Goal: Information Seeking & Learning: Learn about a topic

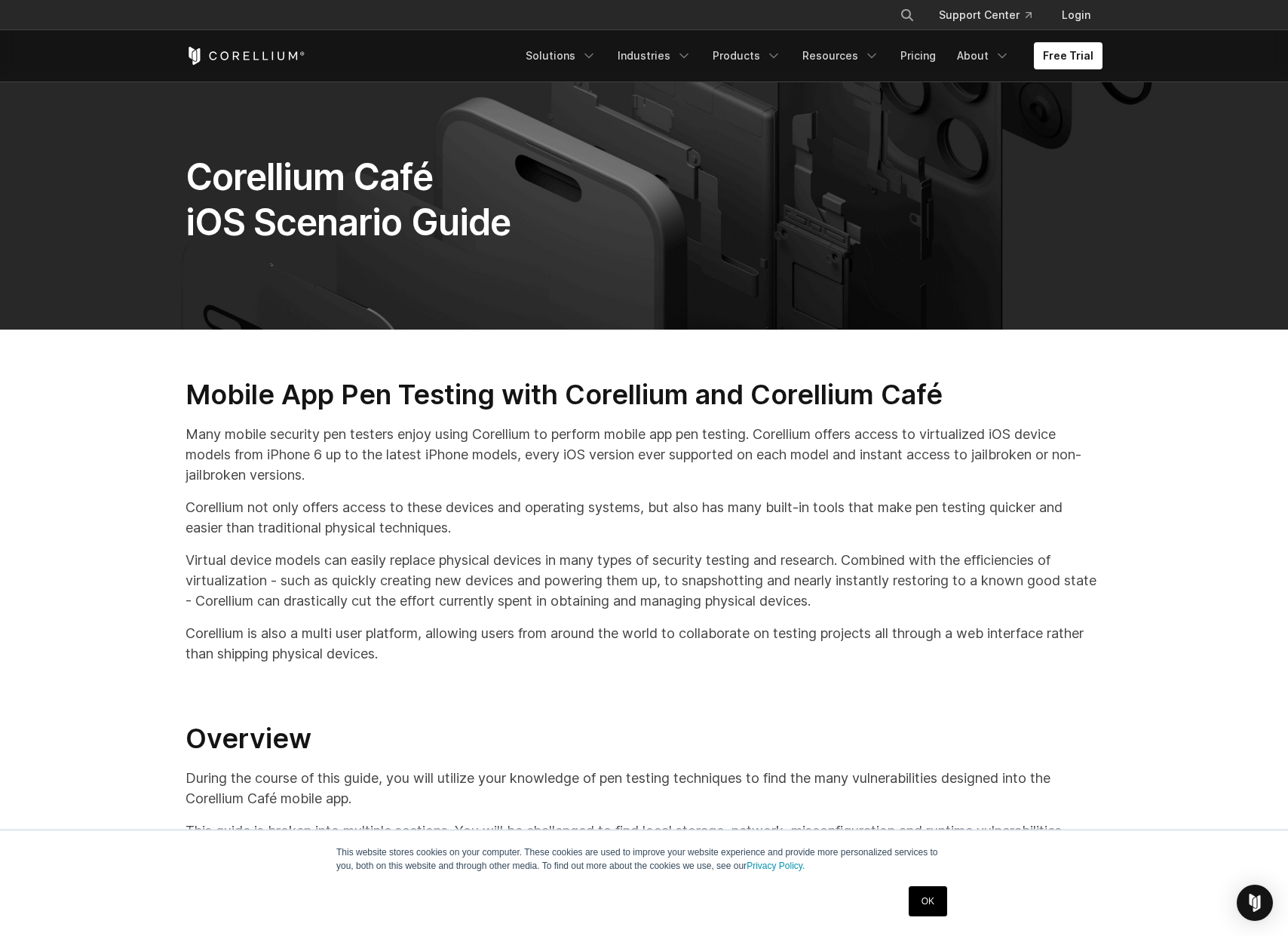
click at [297, 446] on p "Many mobile security pen testers enjoy using Corellium to perform mobile app pe…" at bounding box center [644, 454] width 917 height 61
click at [924, 902] on link "OK" at bounding box center [927, 901] width 38 height 30
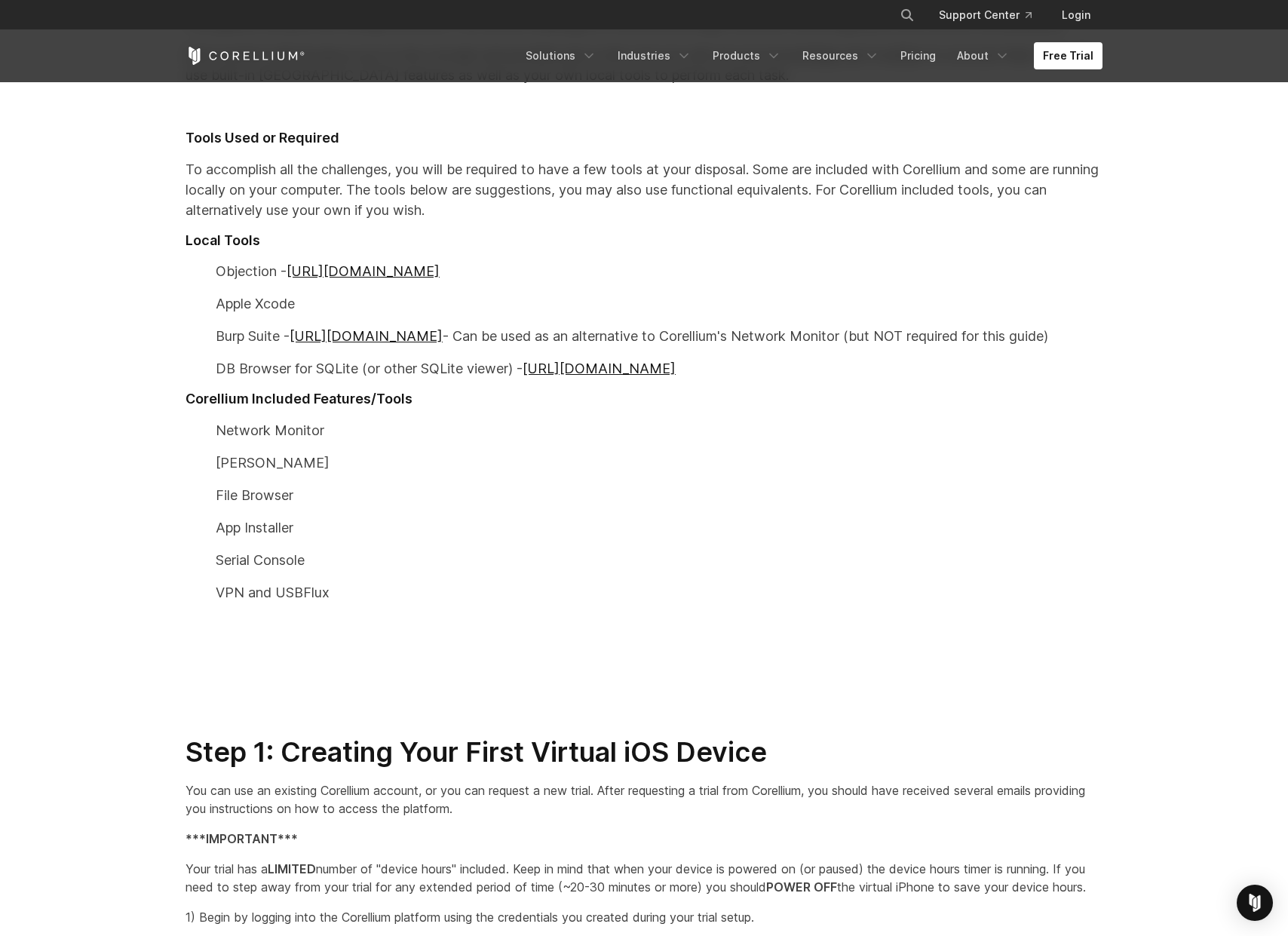
scroll to position [819, 0]
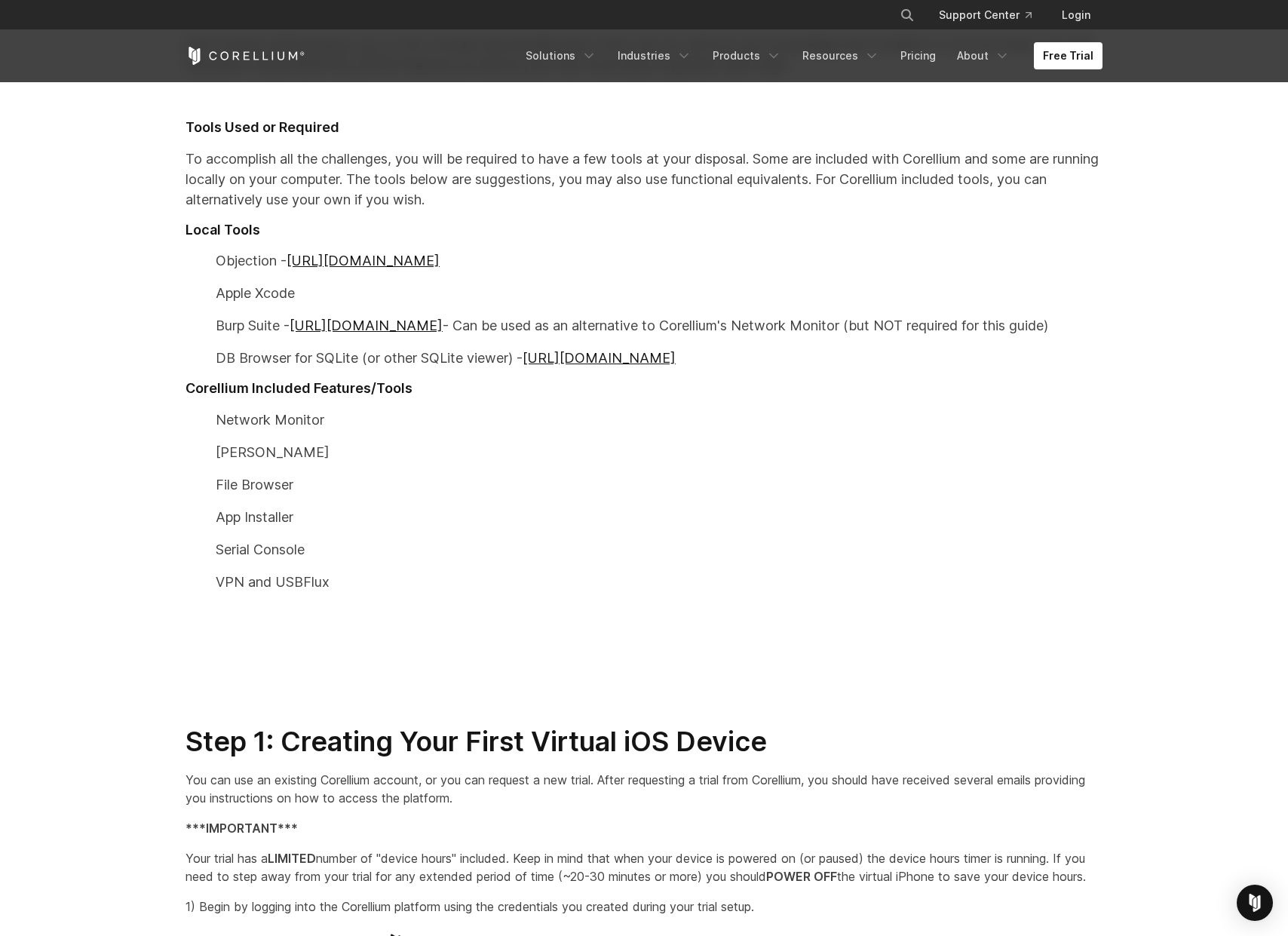
click at [591, 295] on p "Apple Xcode" at bounding box center [644, 293] width 917 height 21
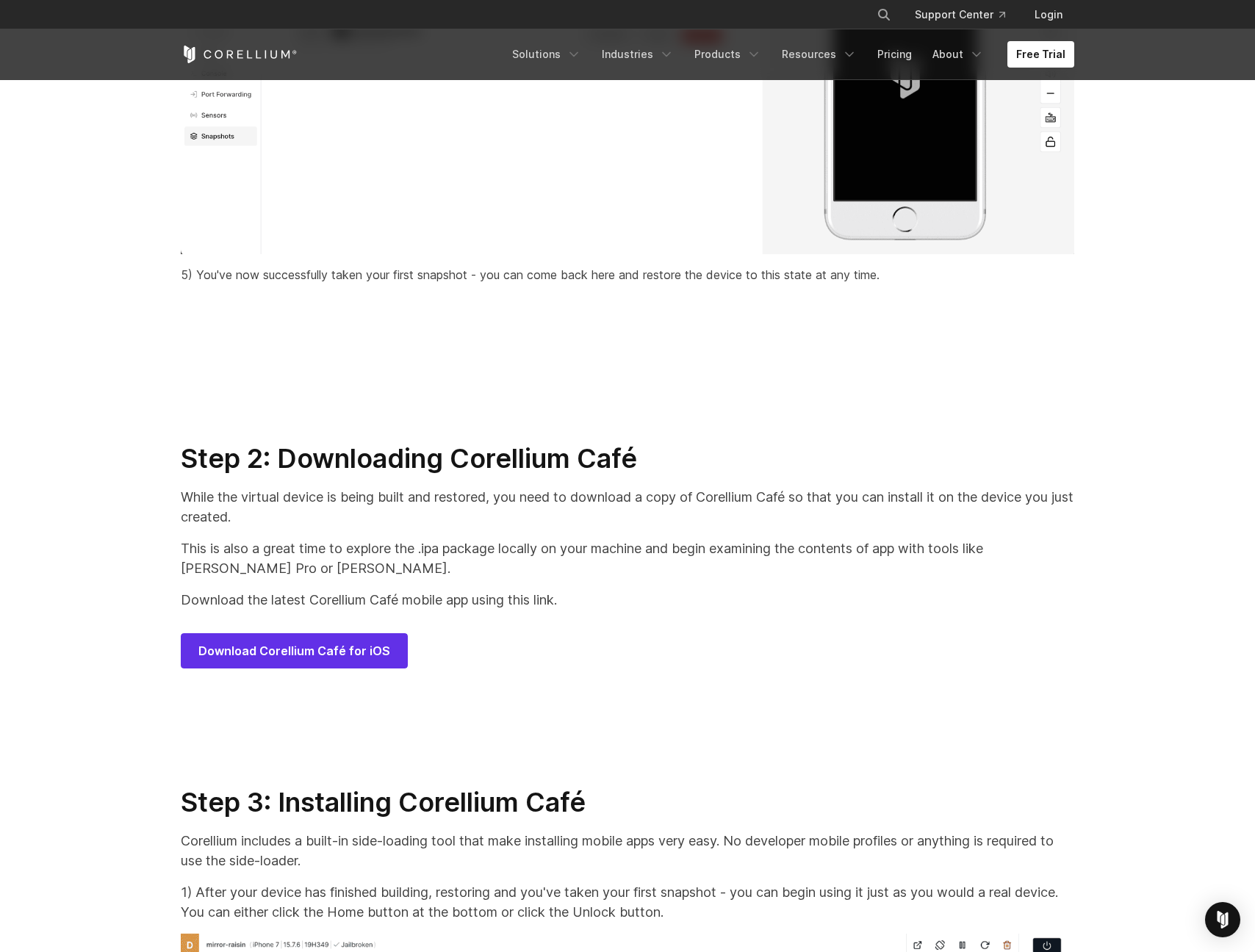
scroll to position [6800, 0]
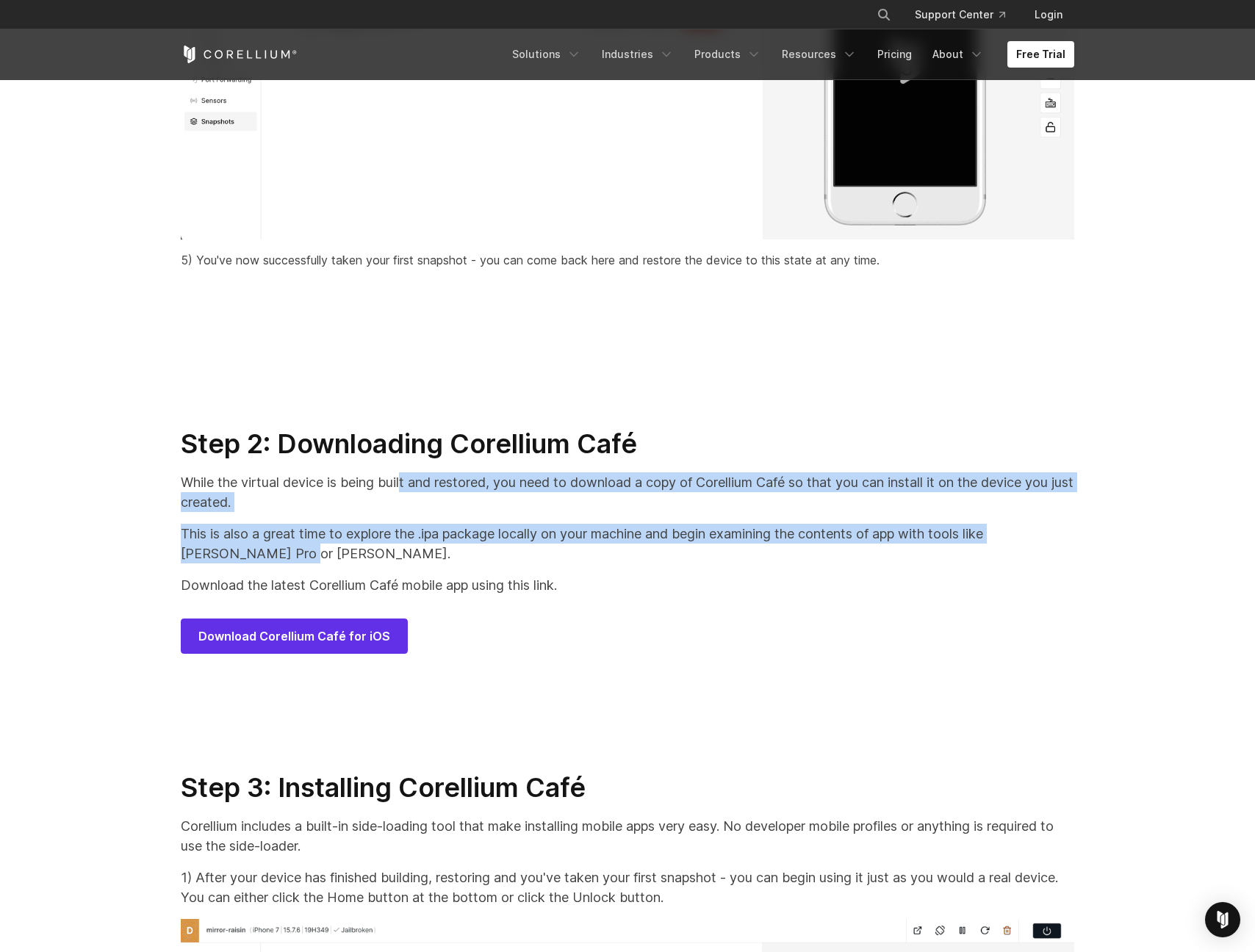
drag, startPoint x: 405, startPoint y: 496, endPoint x: 449, endPoint y: 576, distance: 91.3
click at [449, 576] on div "Step 2: Downloading Corellium Café While the virtual device is being built and …" at bounding box center [628, 540] width 923 height 226
click at [460, 589] on div "Step 2: Downloading Corellium Café While the virtual device is being built and …" at bounding box center [628, 540] width 923 height 226
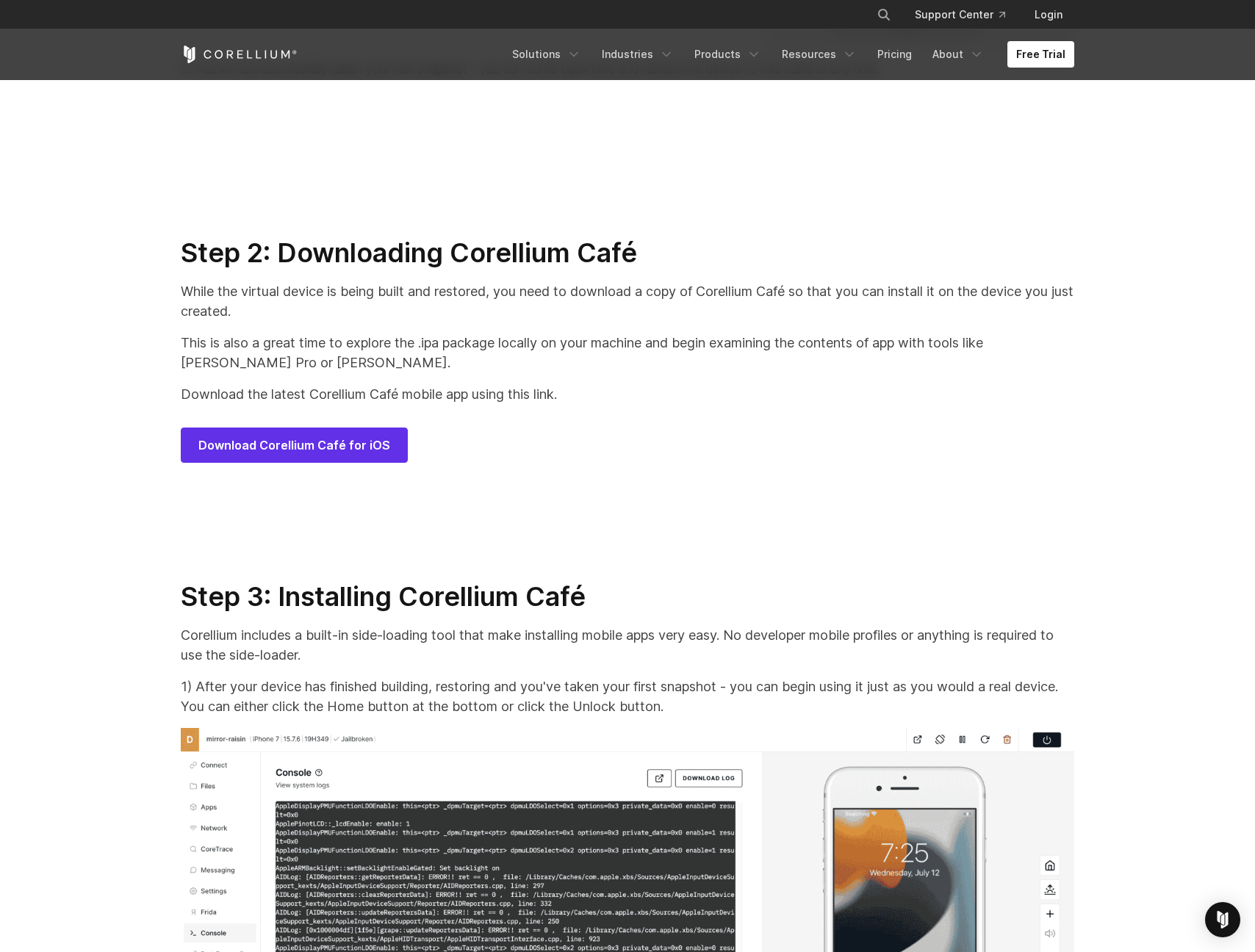
scroll to position [6992, 0]
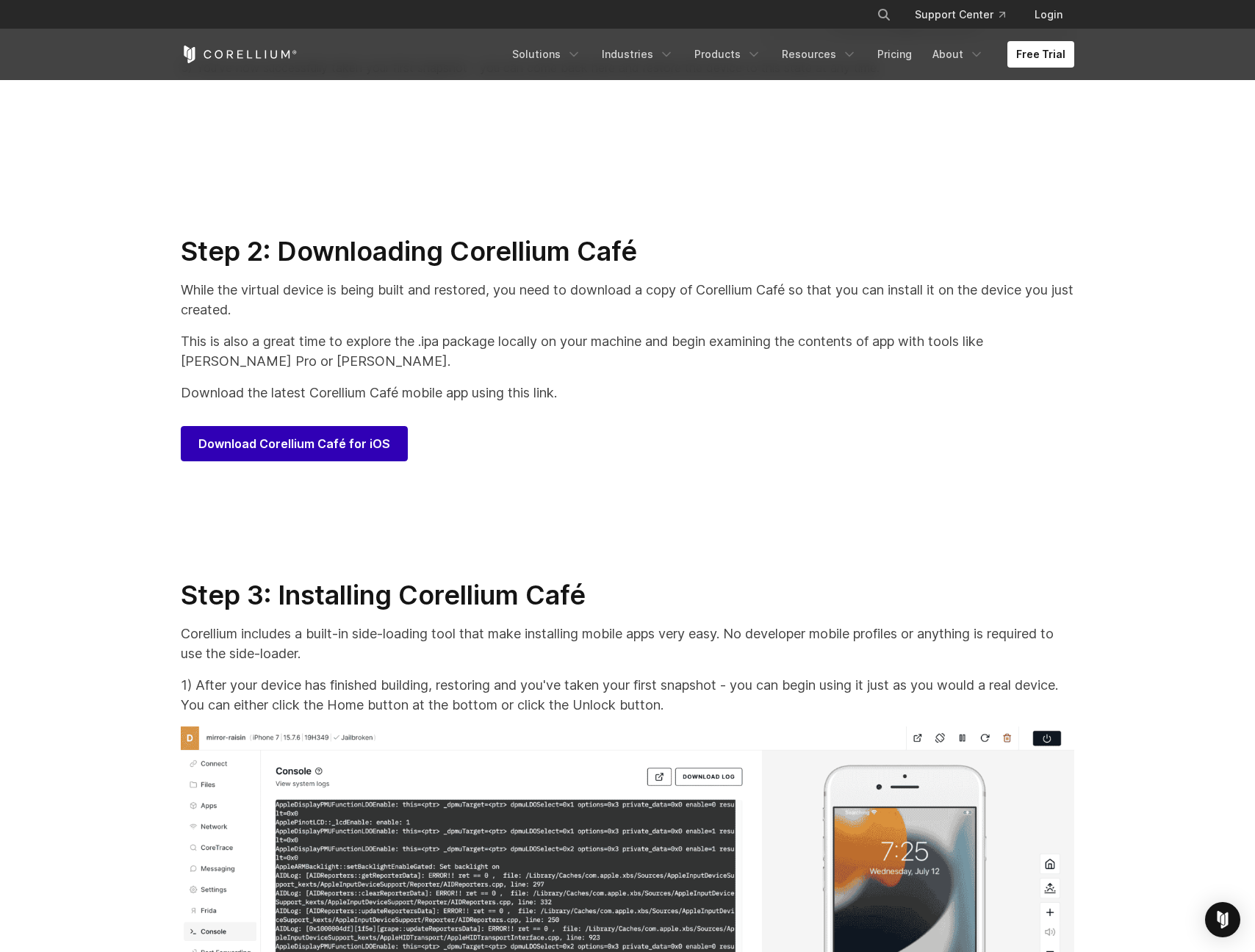
click at [368, 444] on link "Download Corellium Café for iOS" at bounding box center [294, 443] width 227 height 35
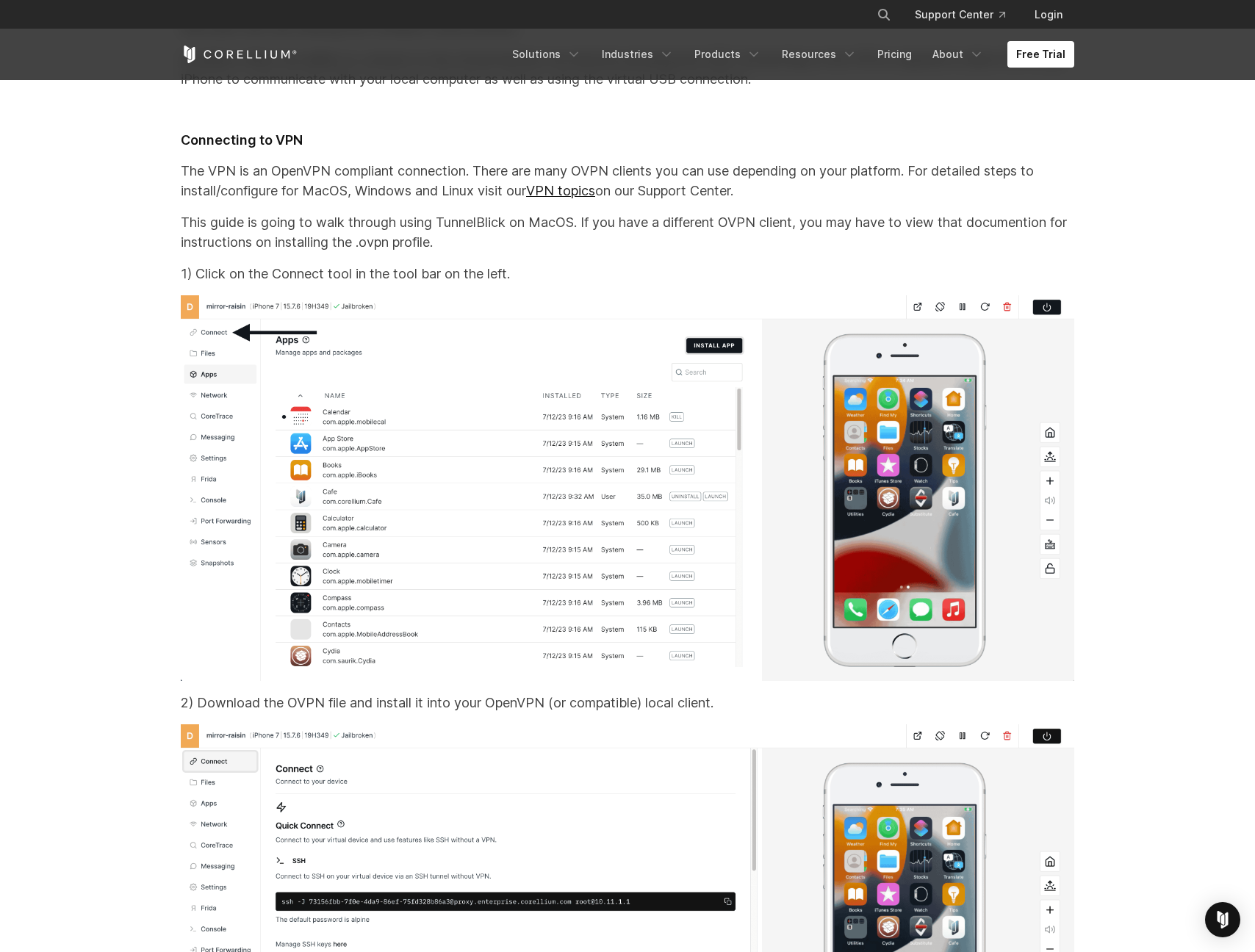
scroll to position [10157, 0]
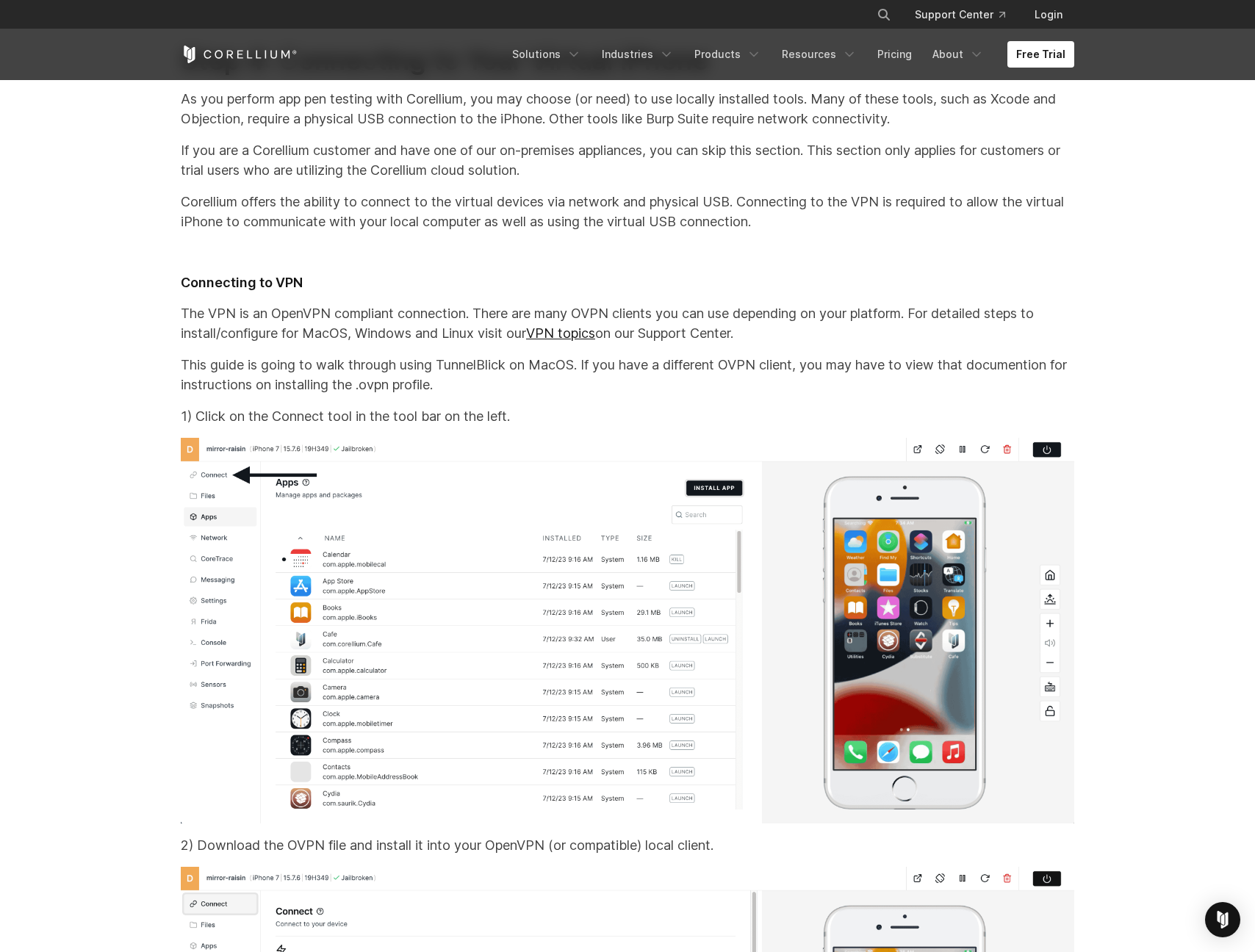
scroll to position [10017, 0]
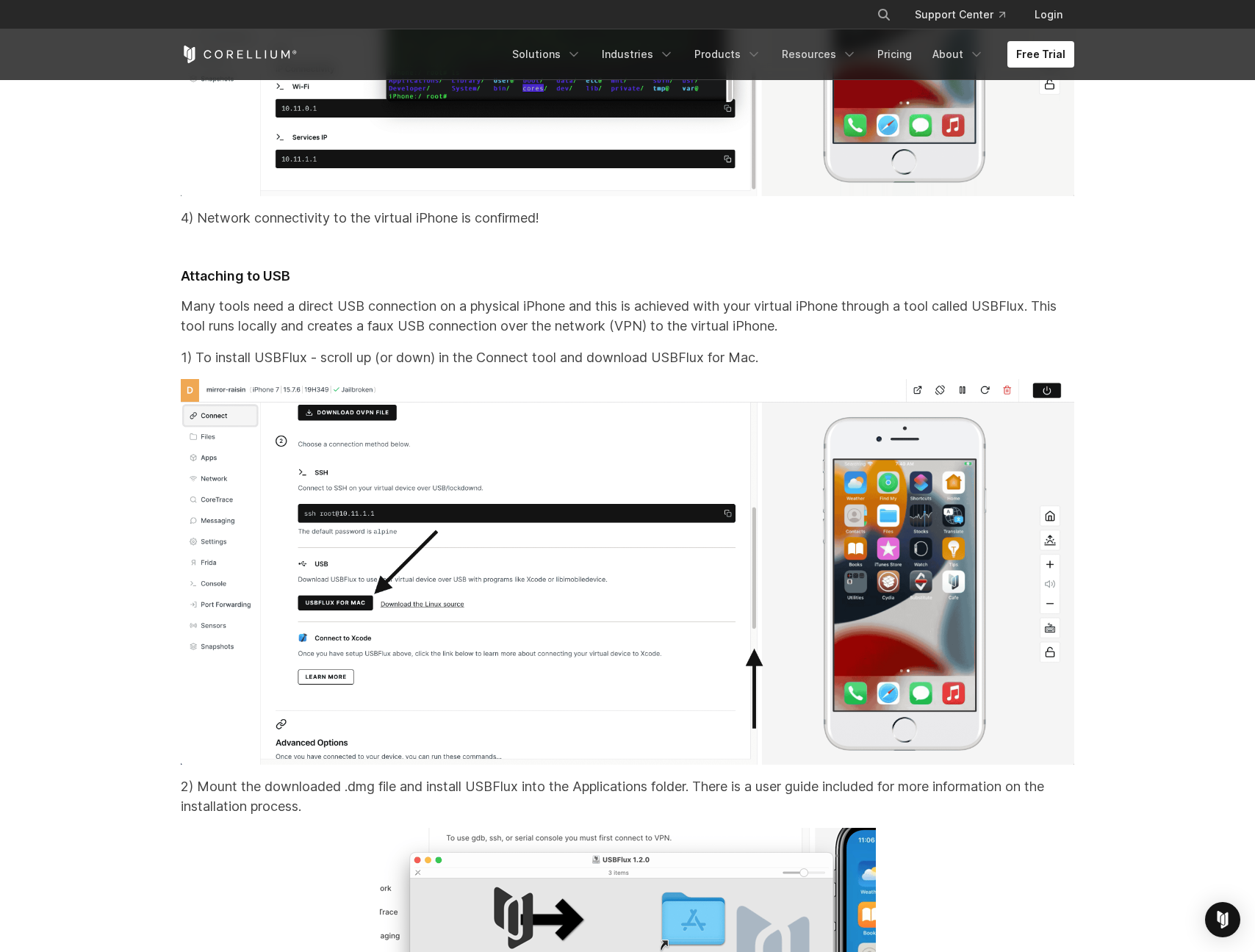
scroll to position [13304, 0]
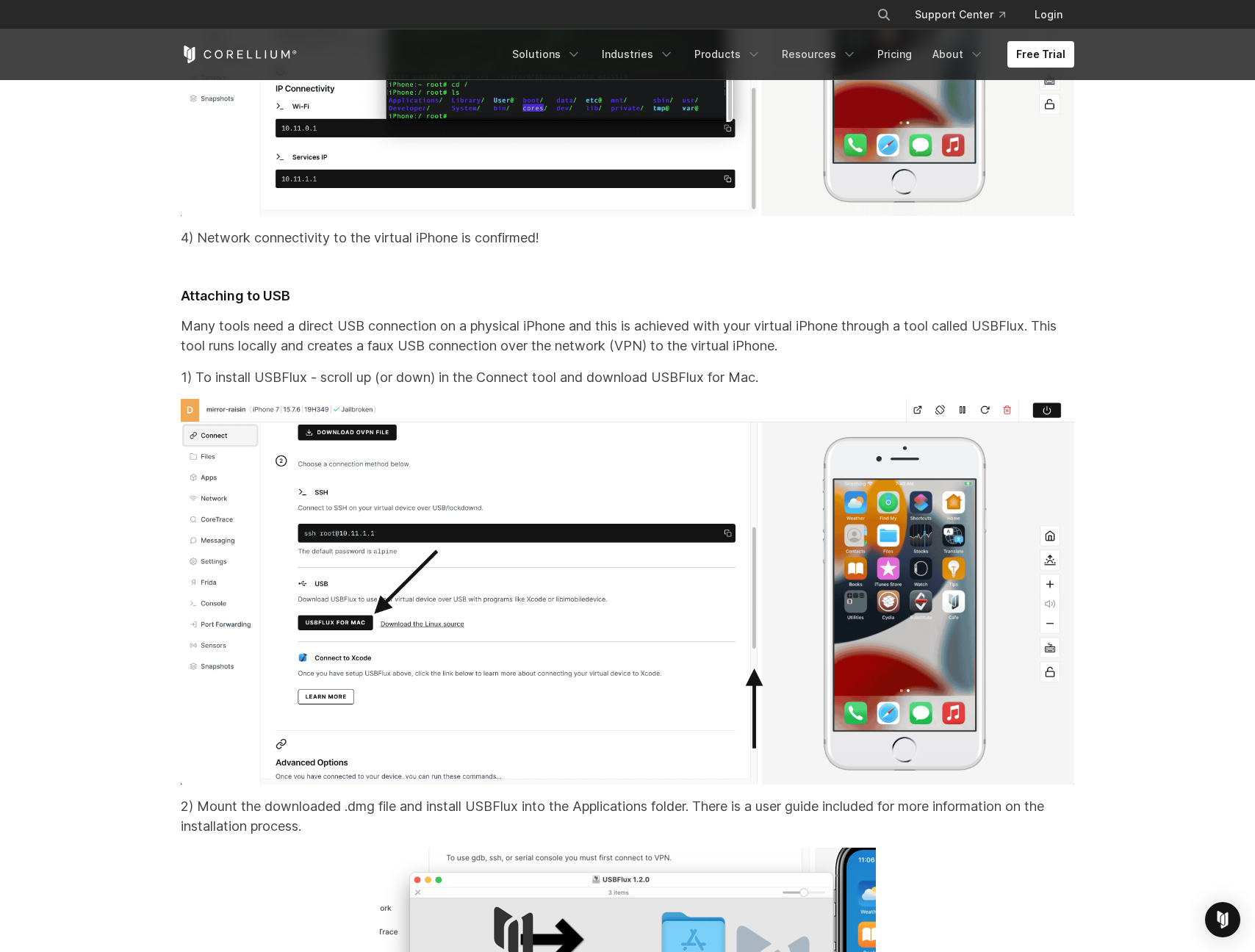
click at [193, 305] on h3 "Attaching to USB" at bounding box center [628, 297] width 894 height 17
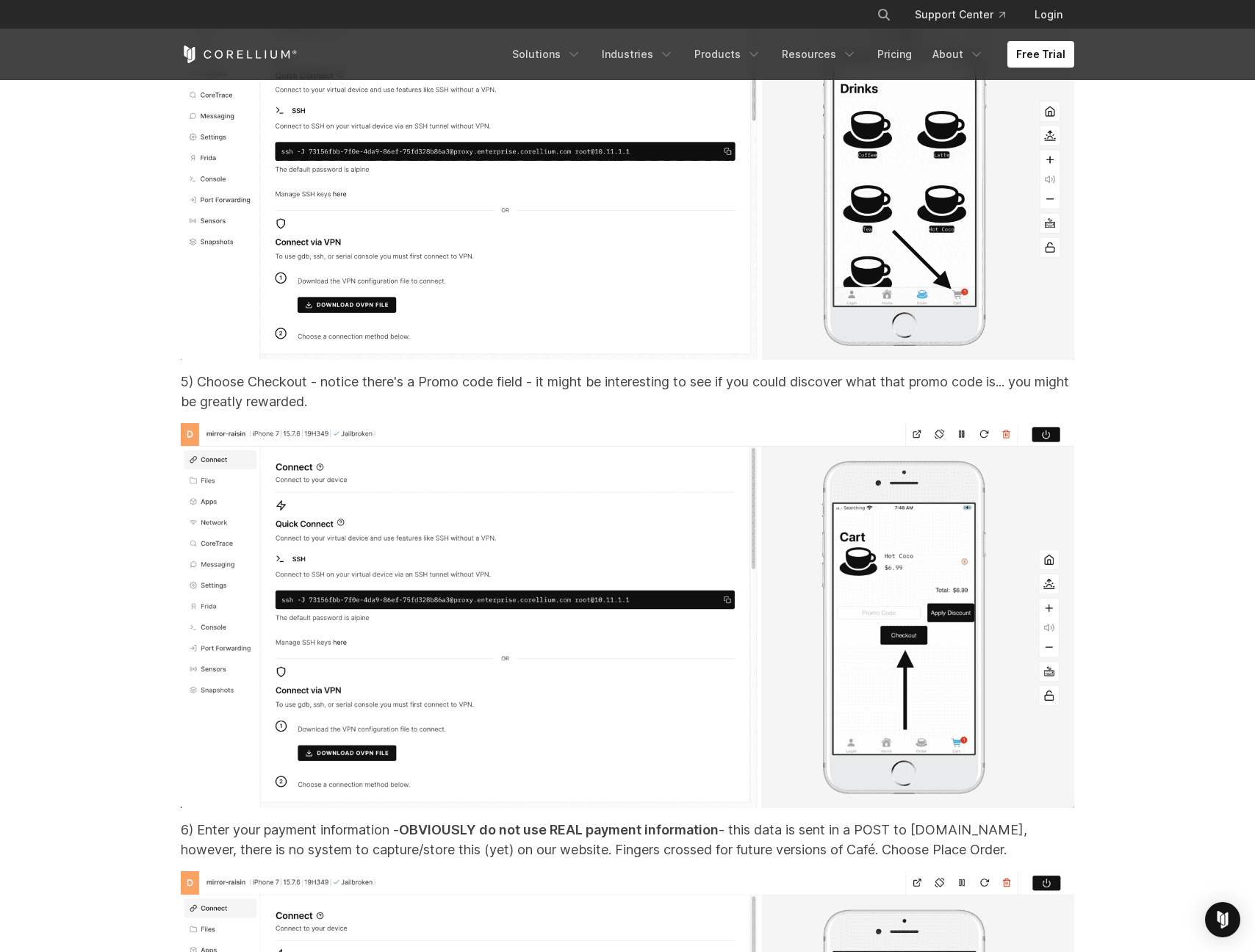
scroll to position [17714, 0]
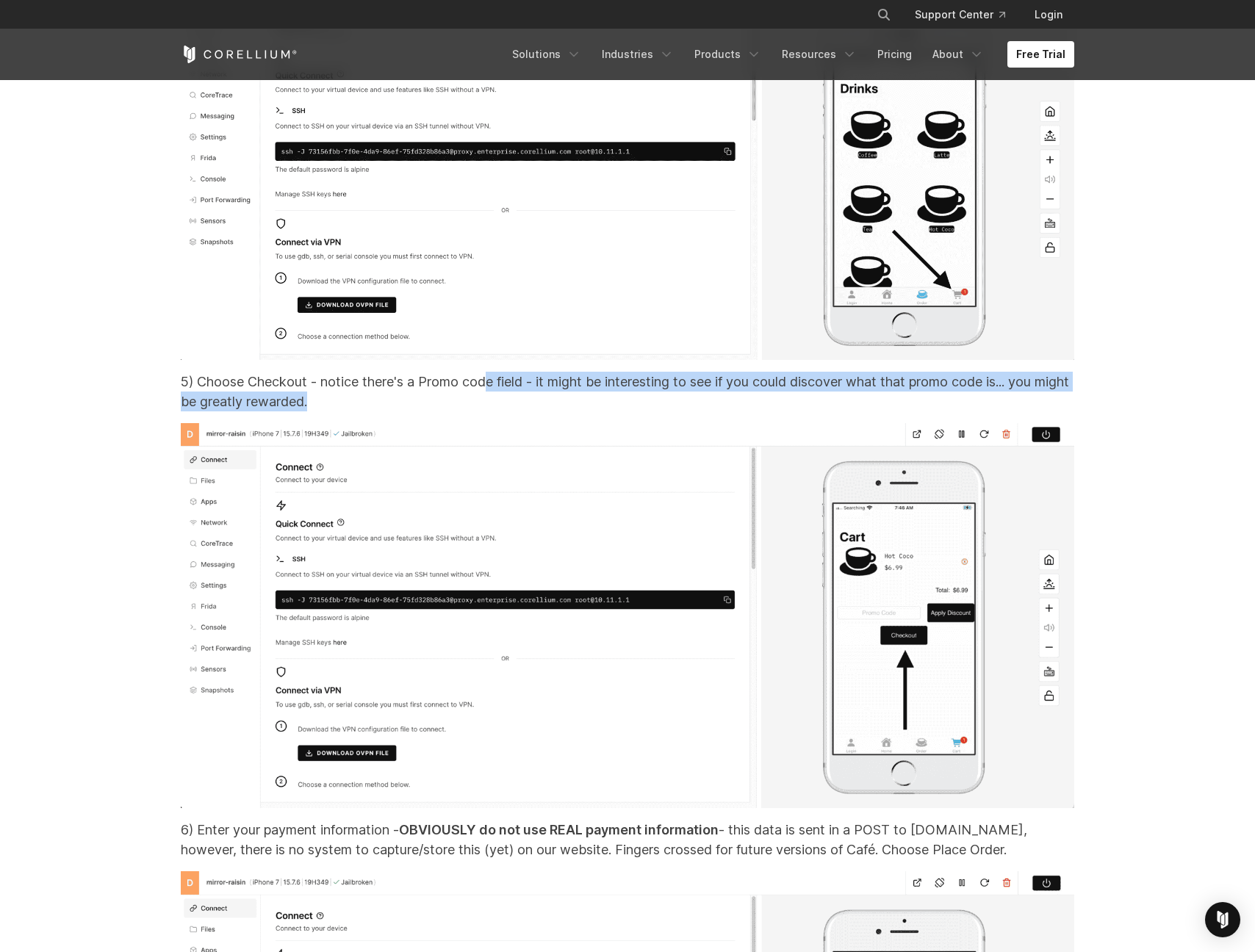
drag, startPoint x: 486, startPoint y: 418, endPoint x: 525, endPoint y: 443, distance: 46.3
click at [525, 412] on p "5) Choose Checkout - notice there's a Promo code field - it might be interestin…" at bounding box center [628, 391] width 894 height 40
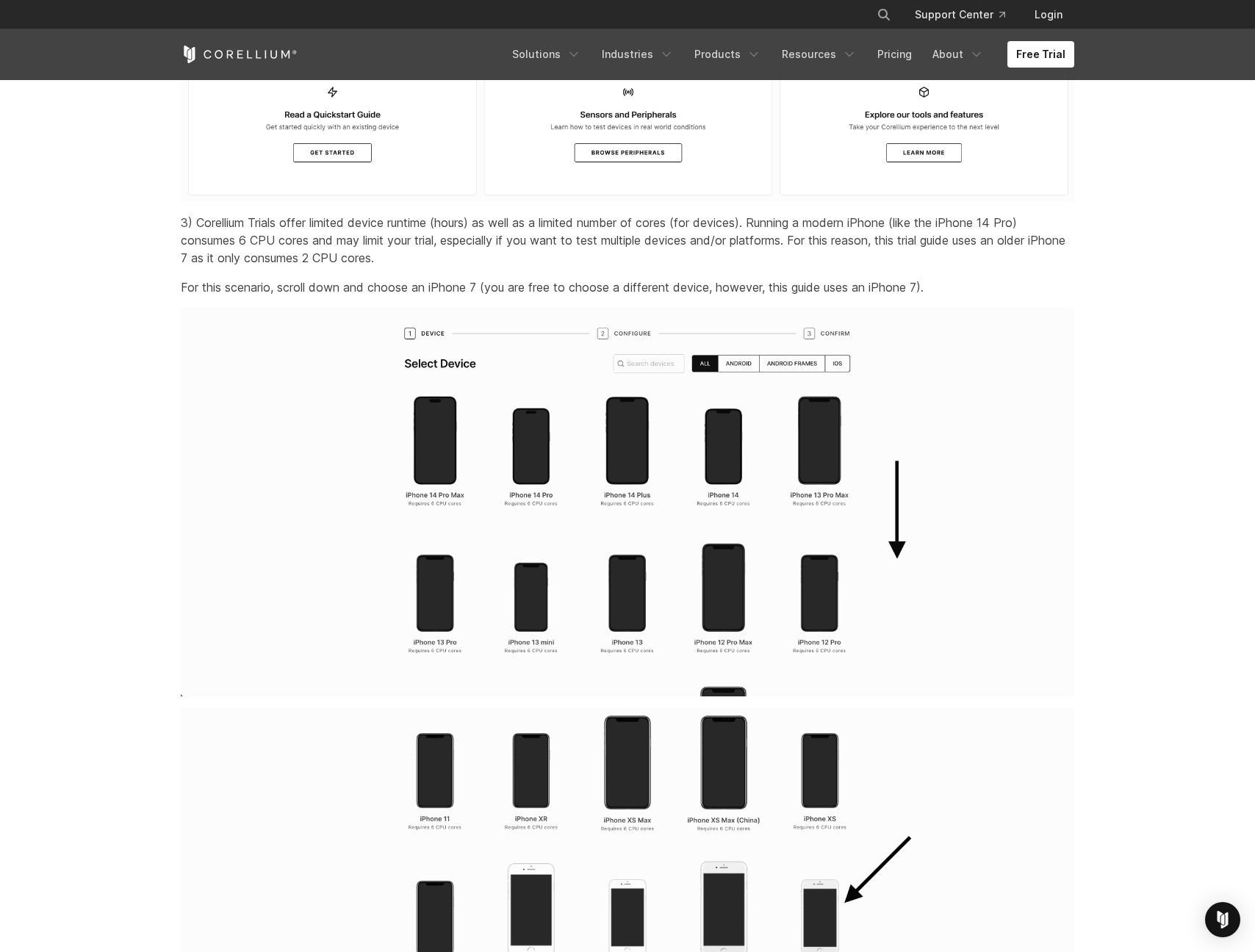
scroll to position [2183, 0]
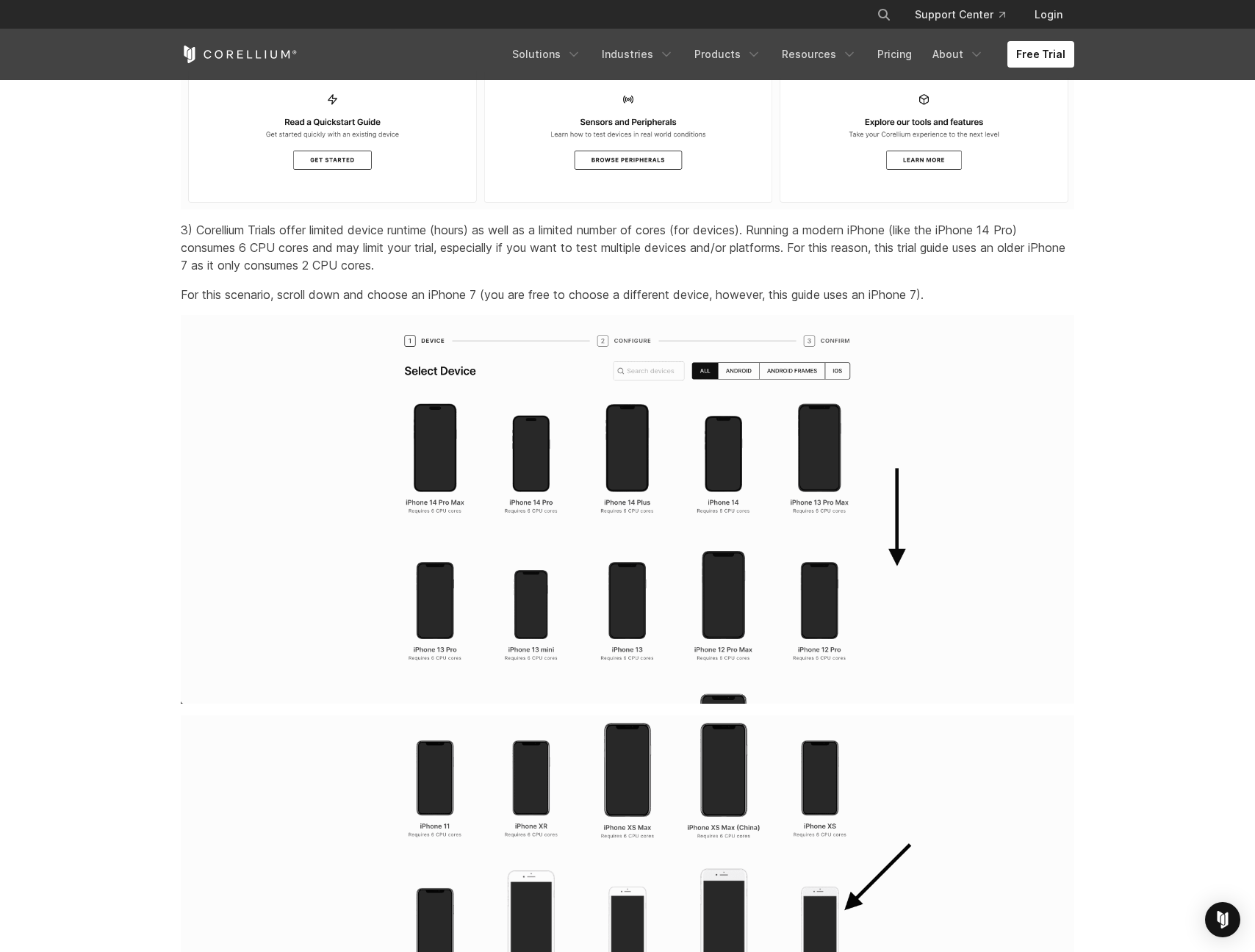
click at [319, 304] on p "For this scenario, scroll down and choose an iPhone 7 (you are free to choose a…" at bounding box center [628, 294] width 894 height 17
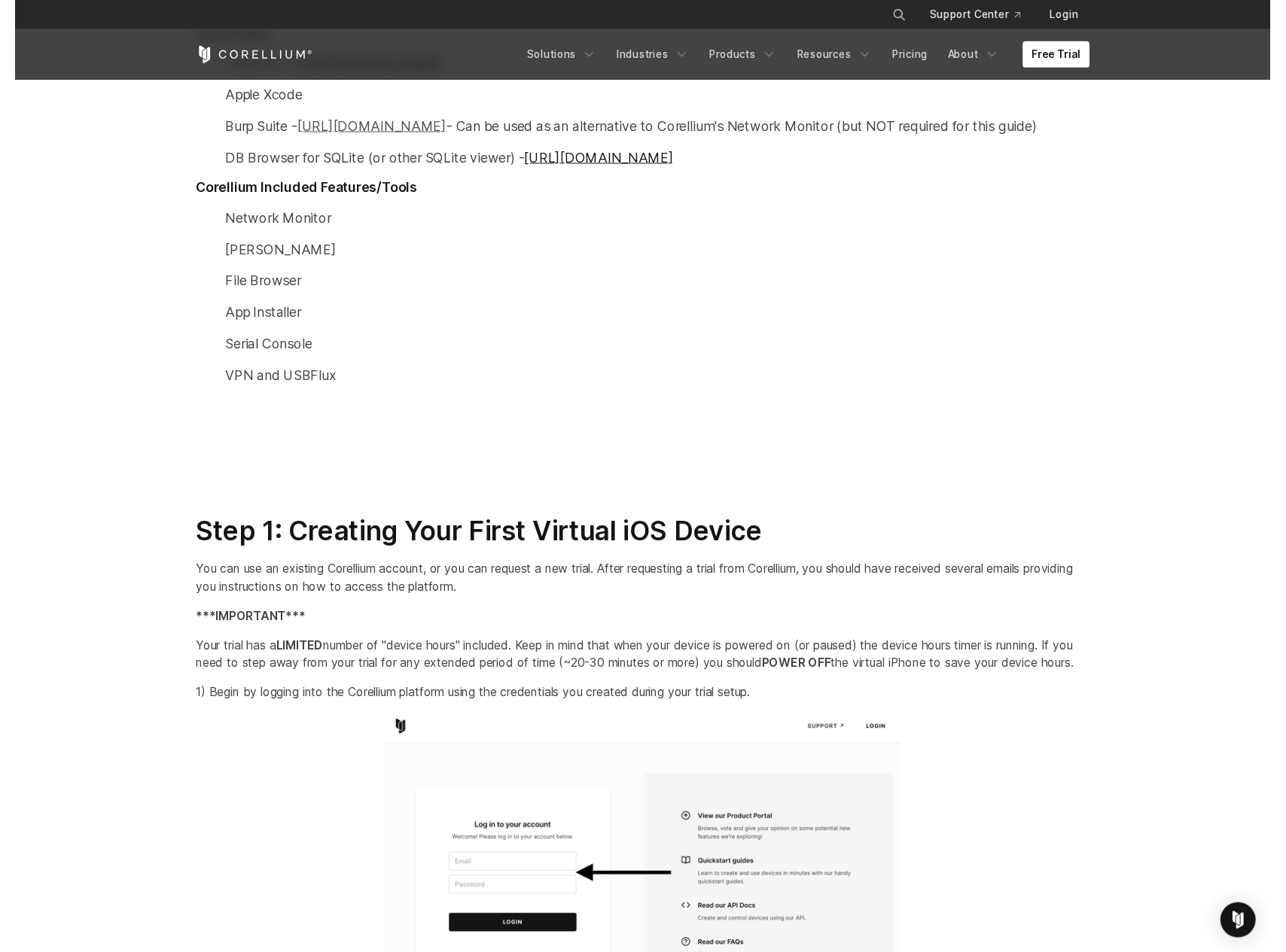
scroll to position [960, 0]
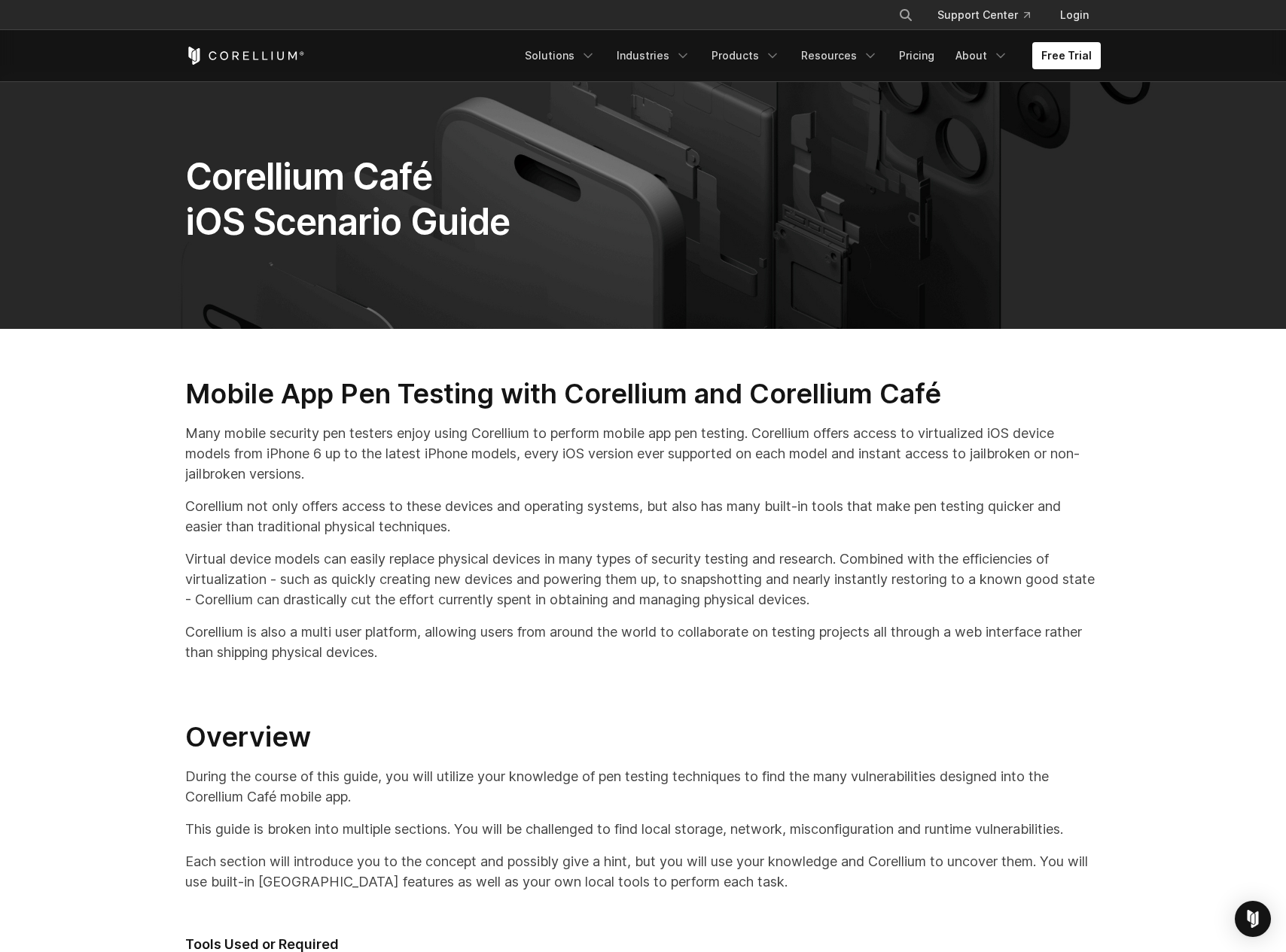
scroll to position [10170, 0]
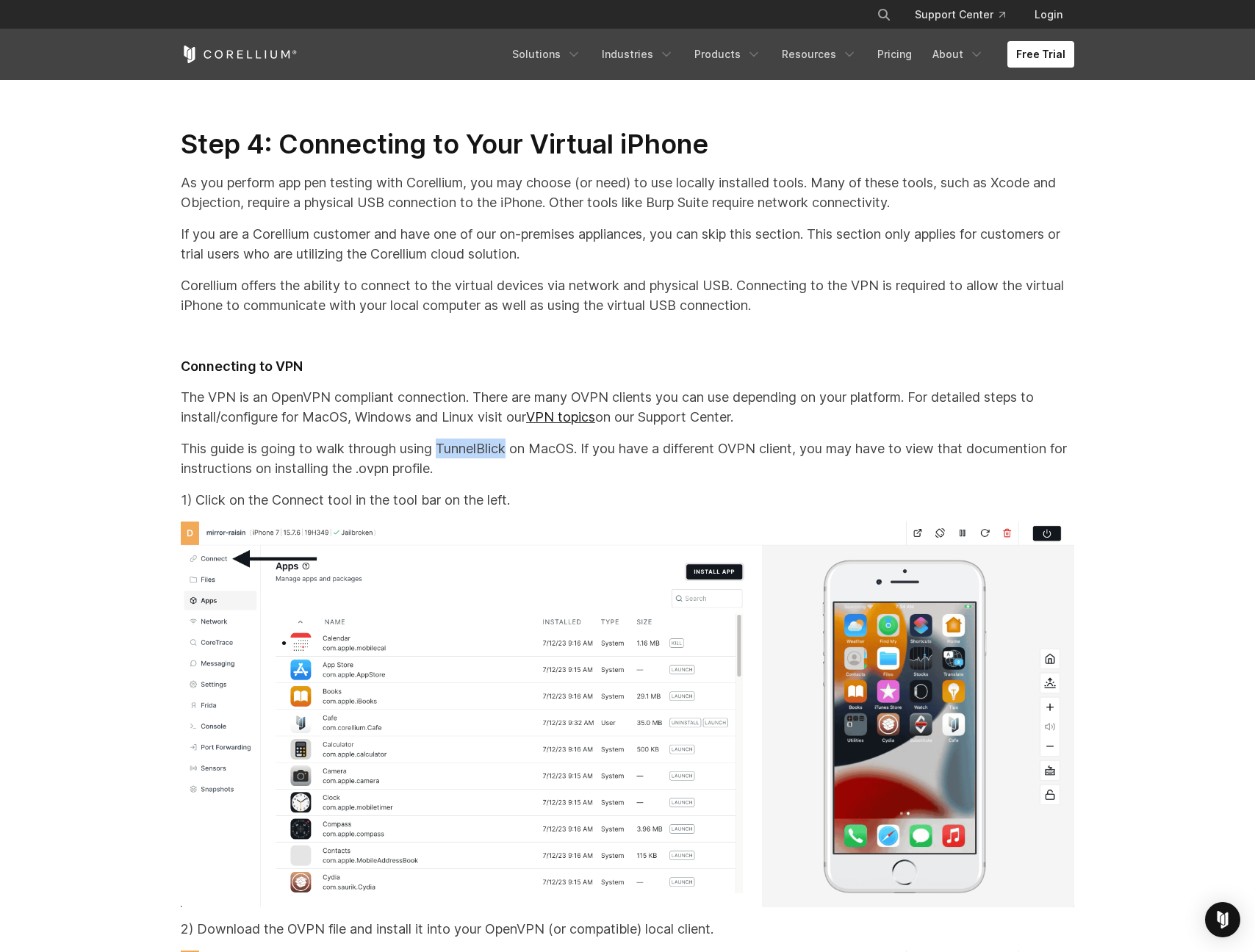
click at [359, 473] on p "This guide is going to walk through using TunnelBlick on MacOS. If you have a d…" at bounding box center [628, 458] width 894 height 40
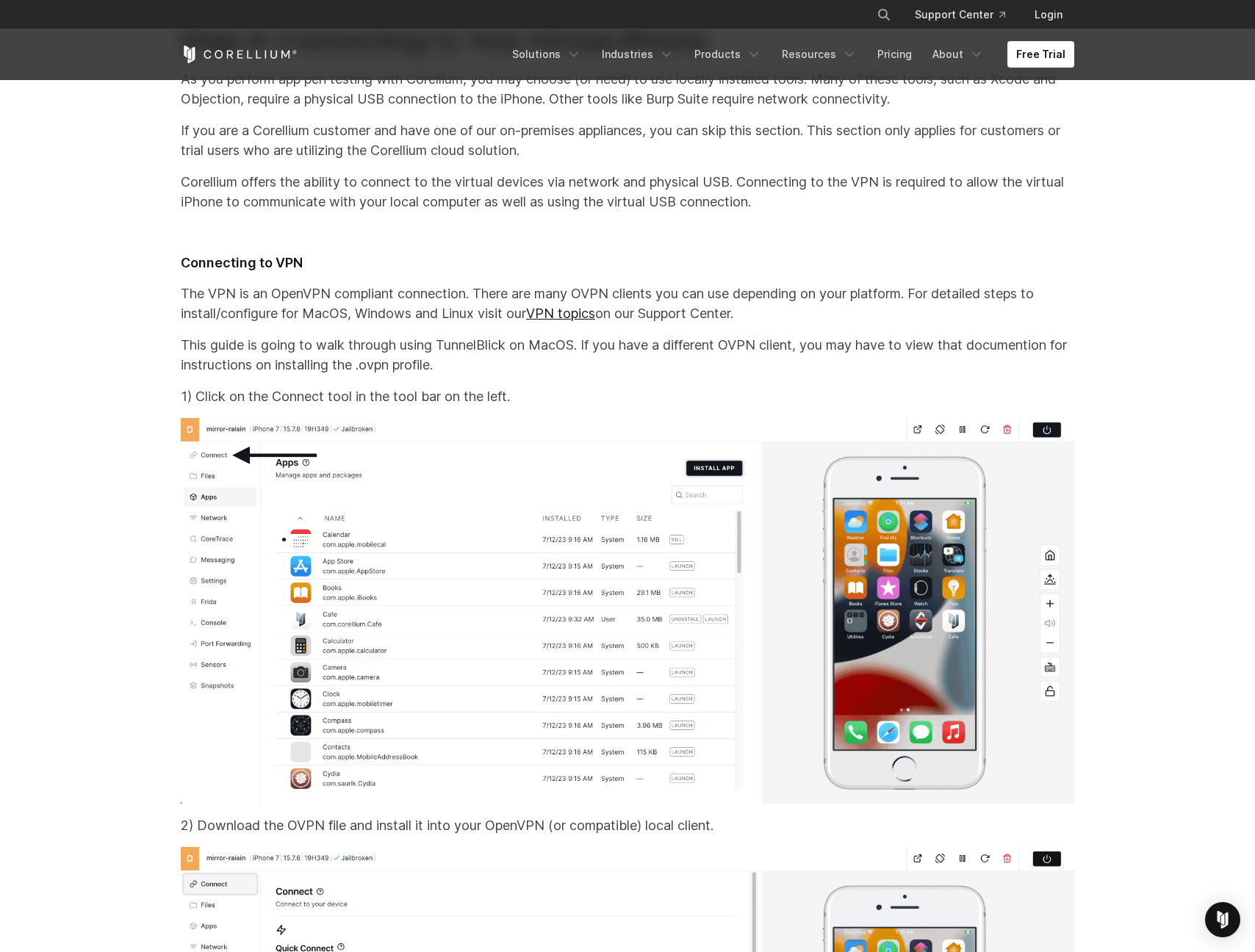
scroll to position [10026, 0]
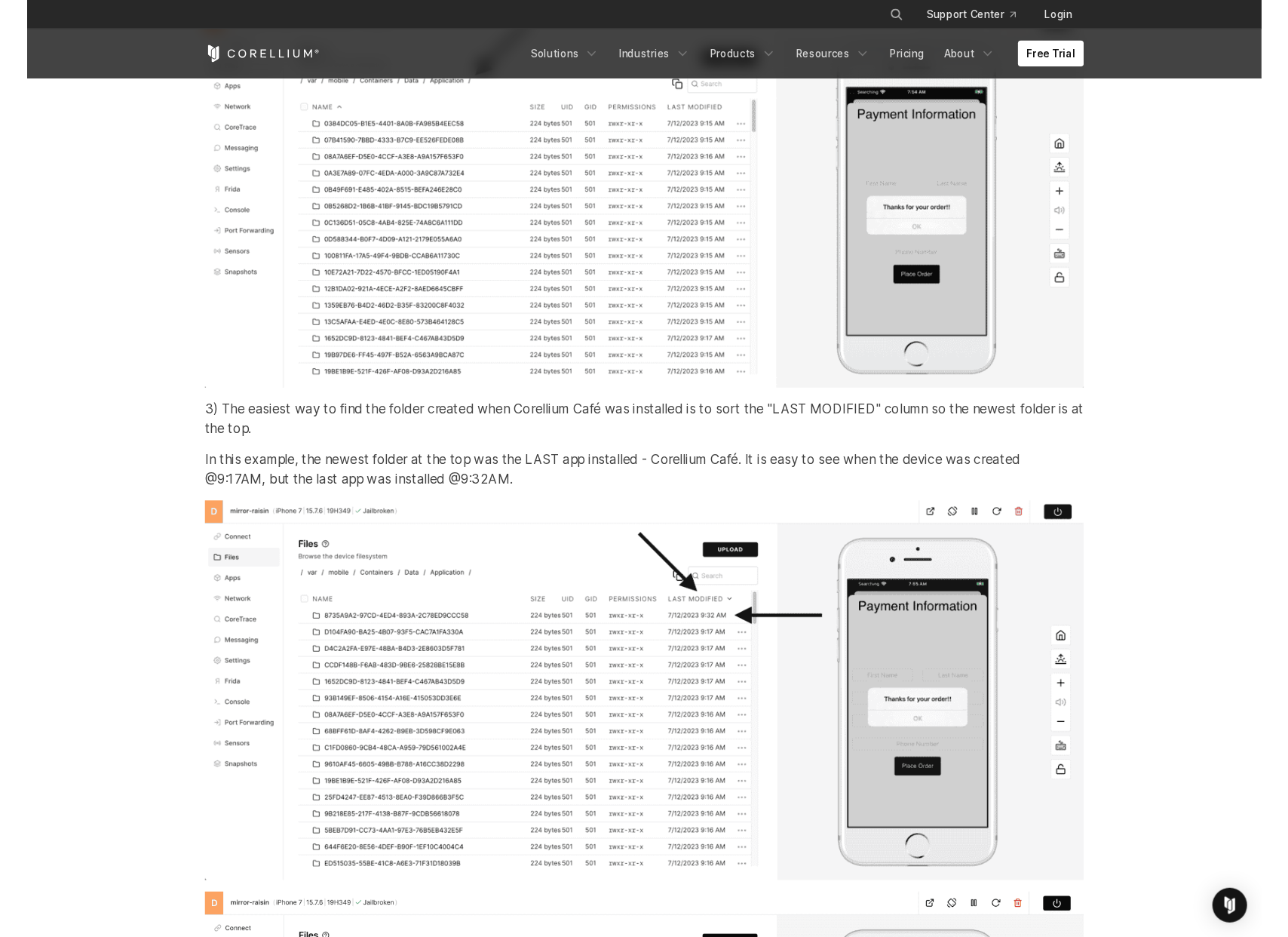
scroll to position [20970, 0]
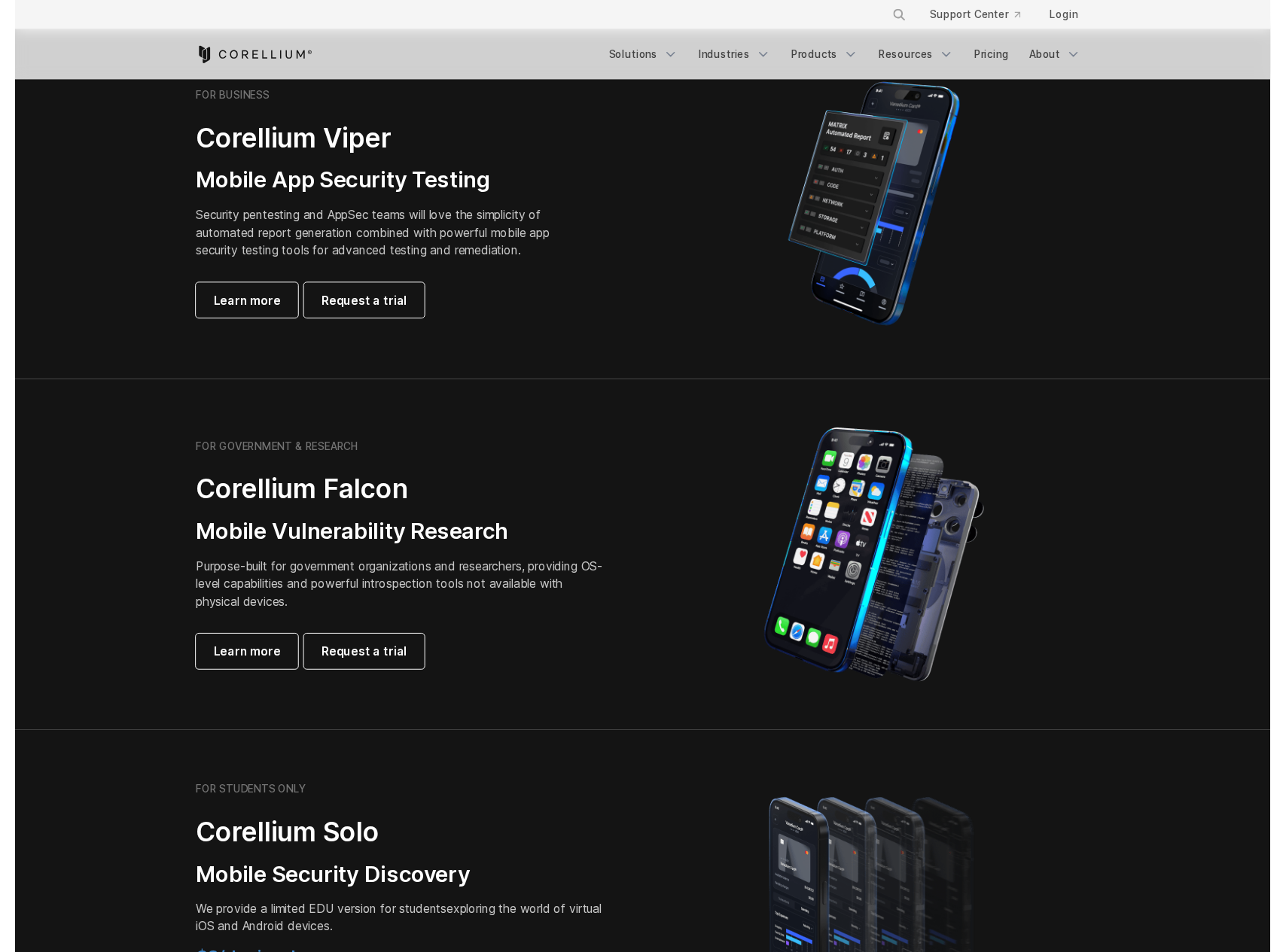
scroll to position [326, 0]
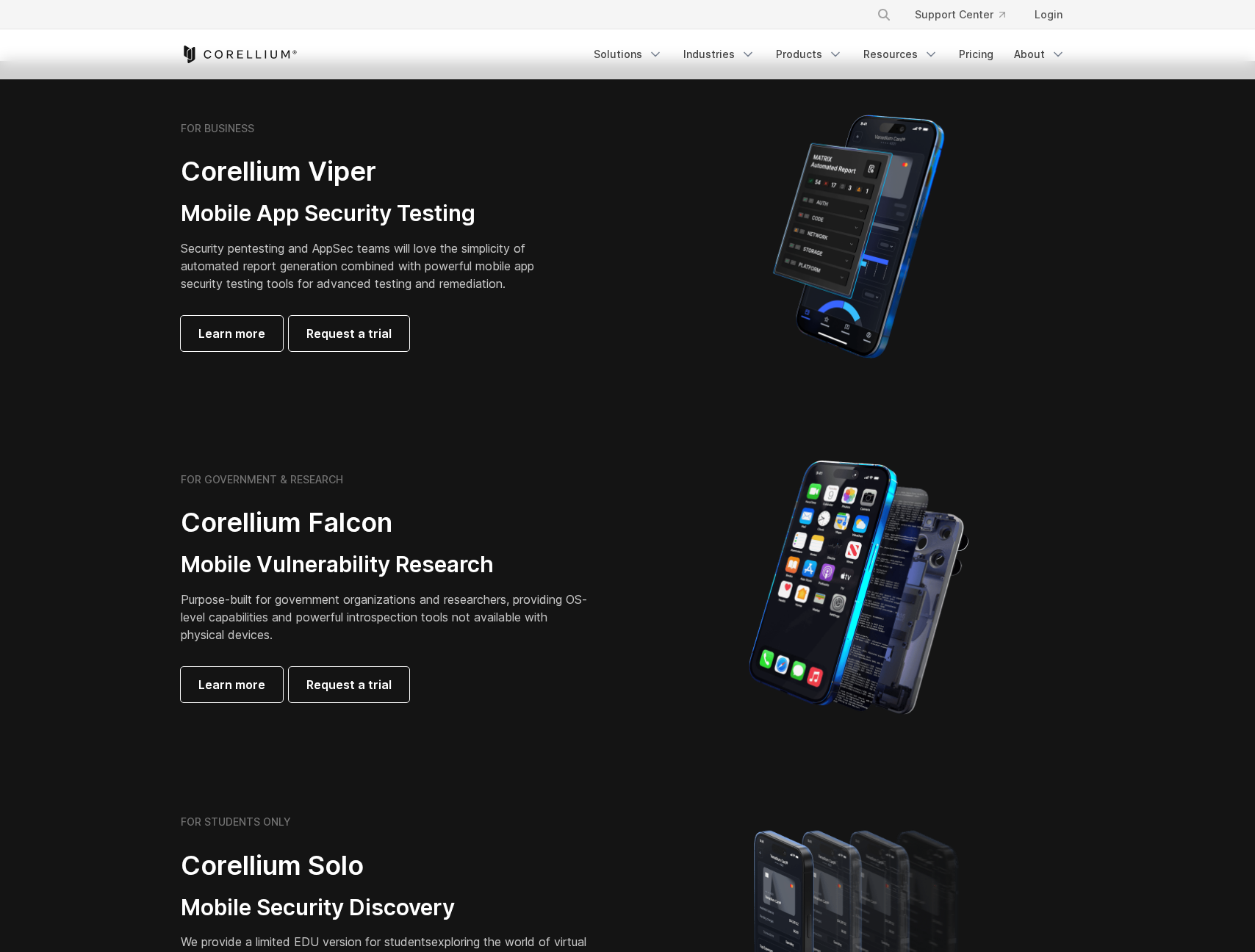
click at [493, 372] on section "FOR BUSINESS Corellium Viper Mobile App Security Testing Security pentesting an…" at bounding box center [628, 237] width 1255 height 351
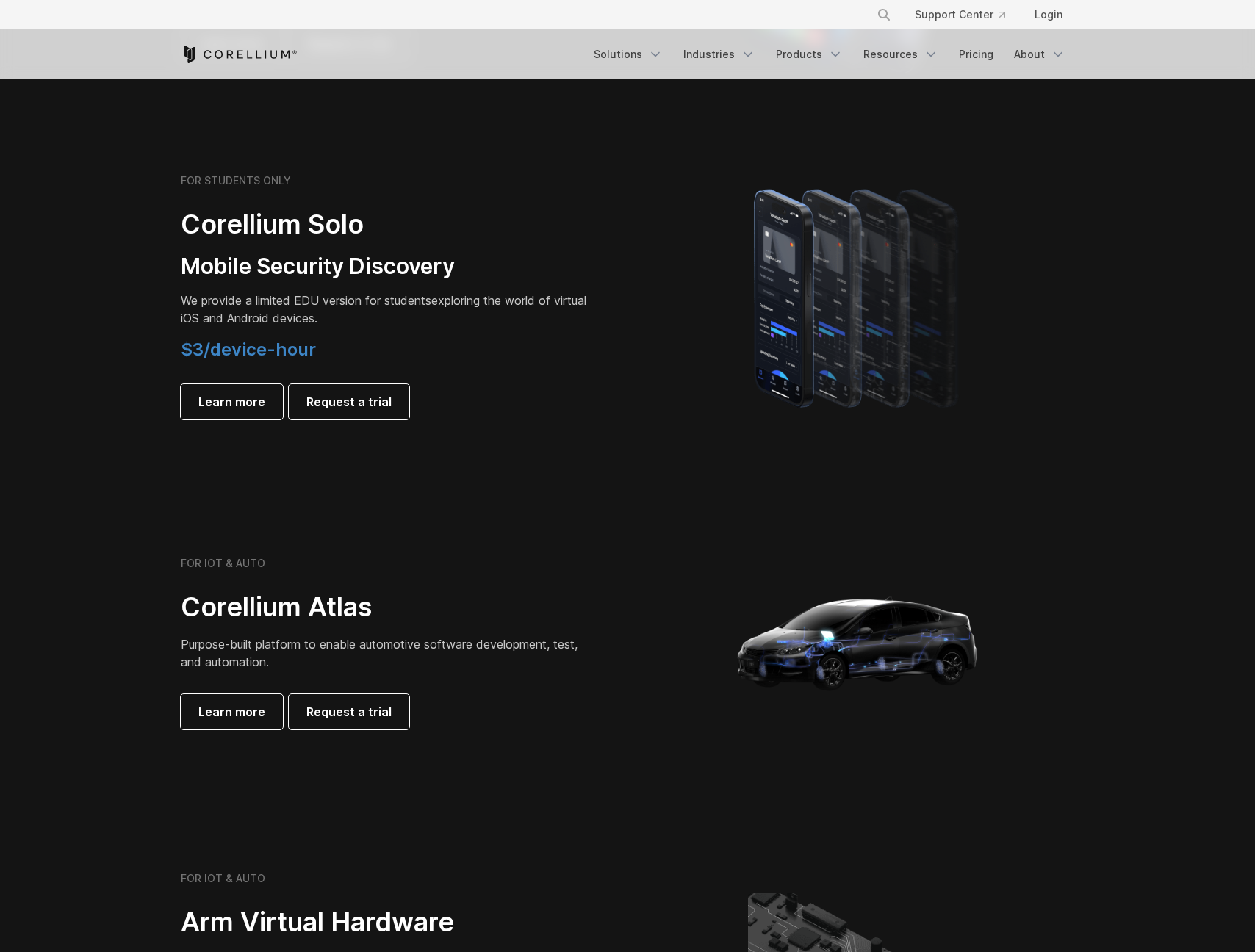
scroll to position [959, 0]
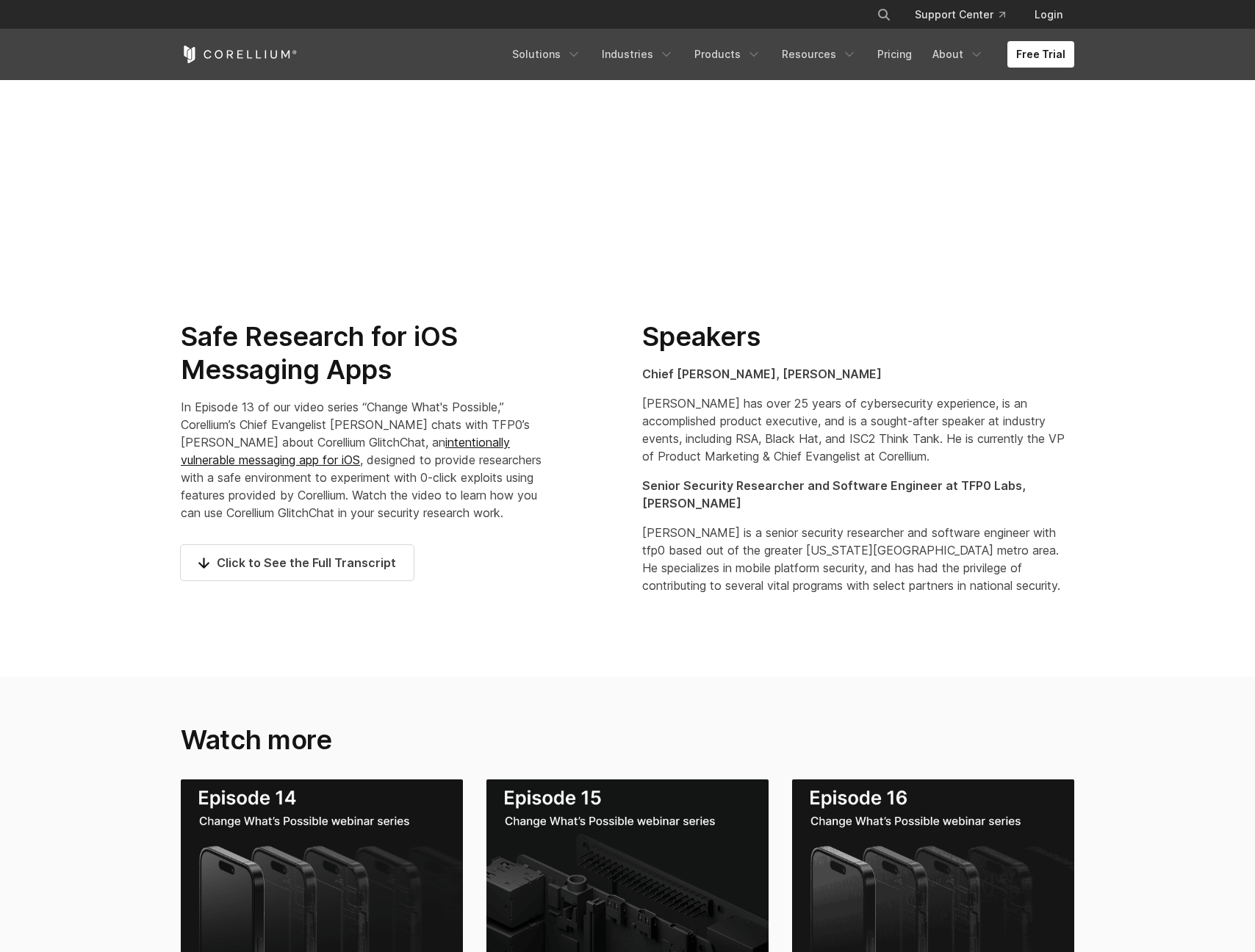
scroll to position [129, 0]
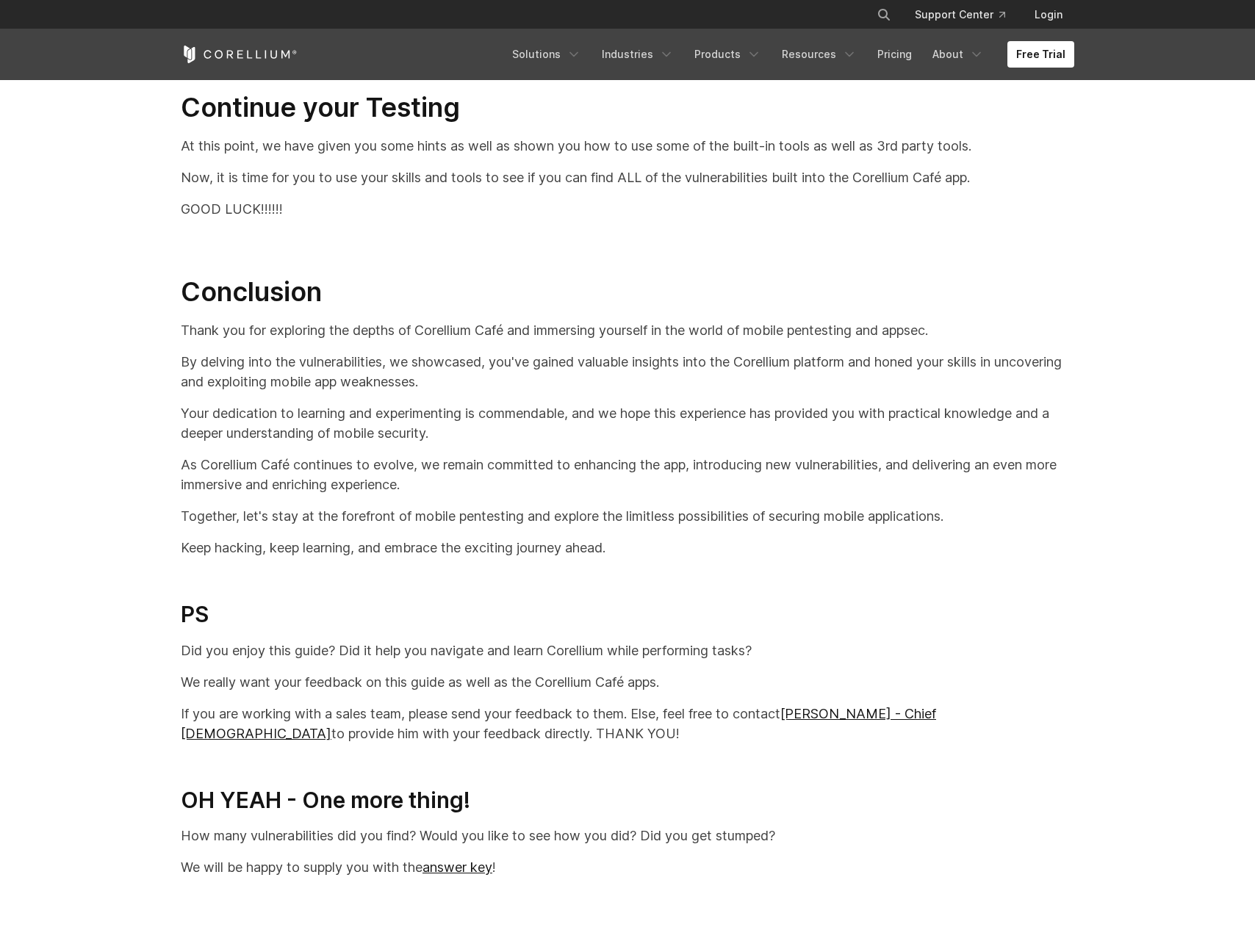
scroll to position [30560, 0]
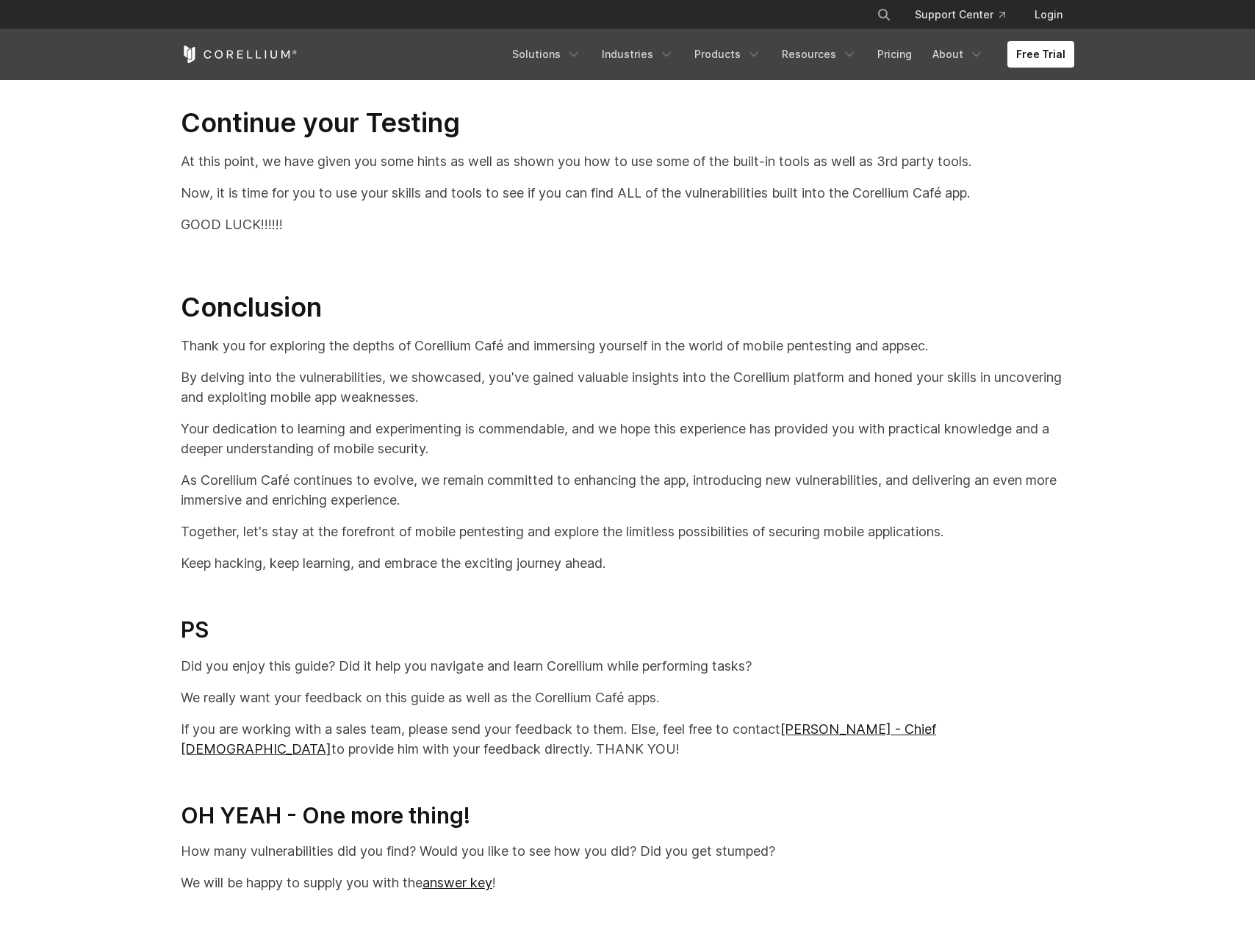
click at [532, 645] on h2 "PS" at bounding box center [628, 630] width 894 height 28
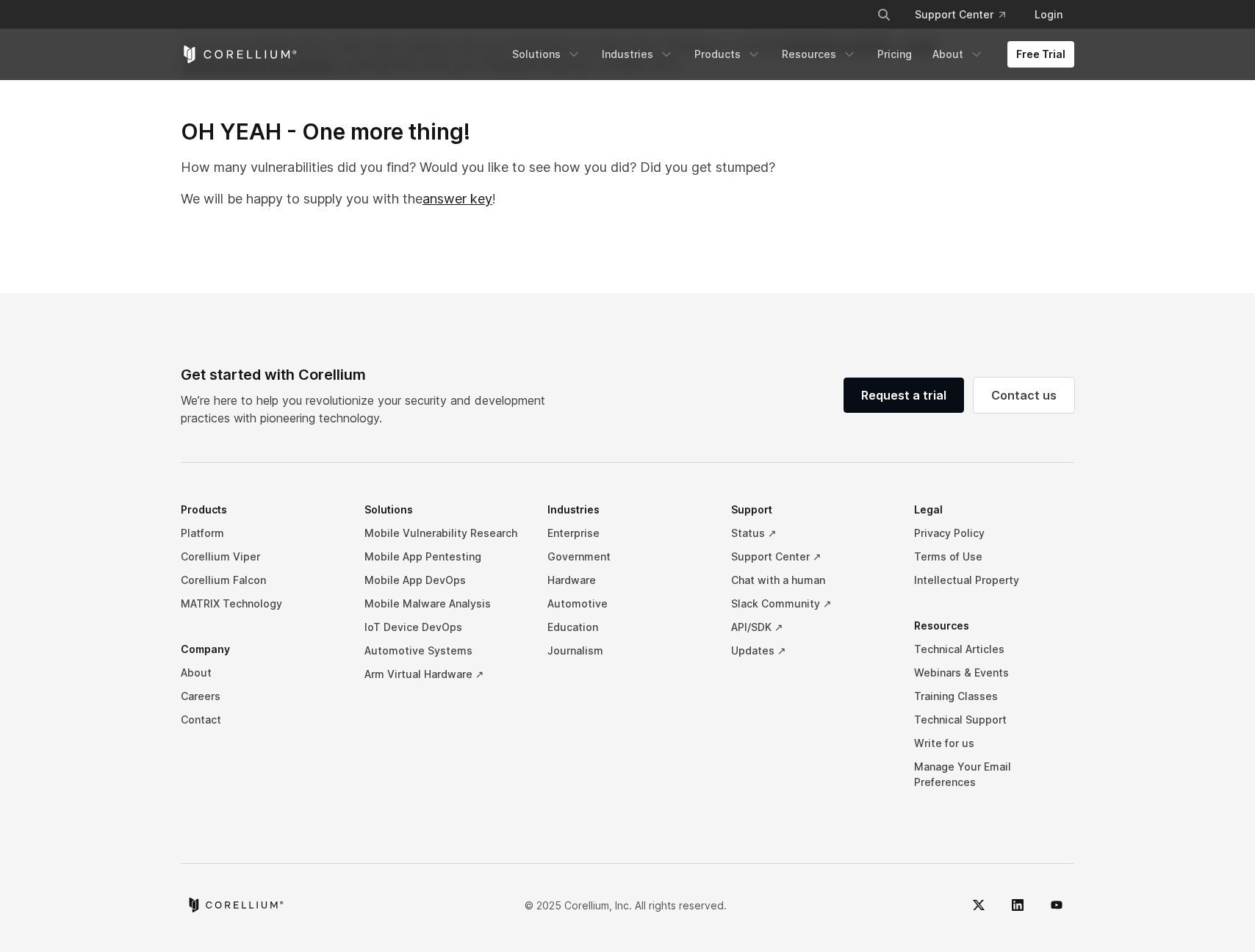
scroll to position [31279, 0]
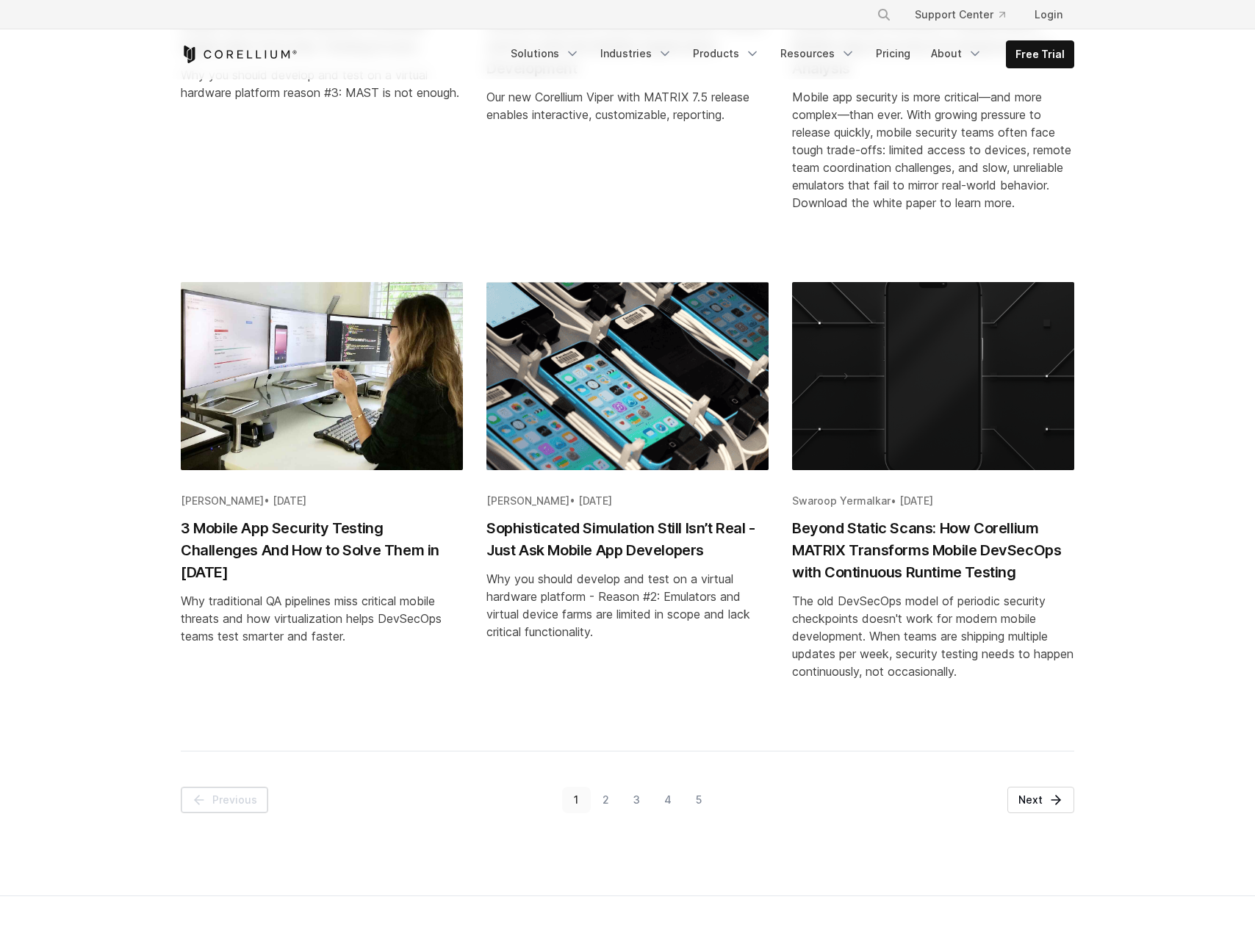
scroll to position [1423, 0]
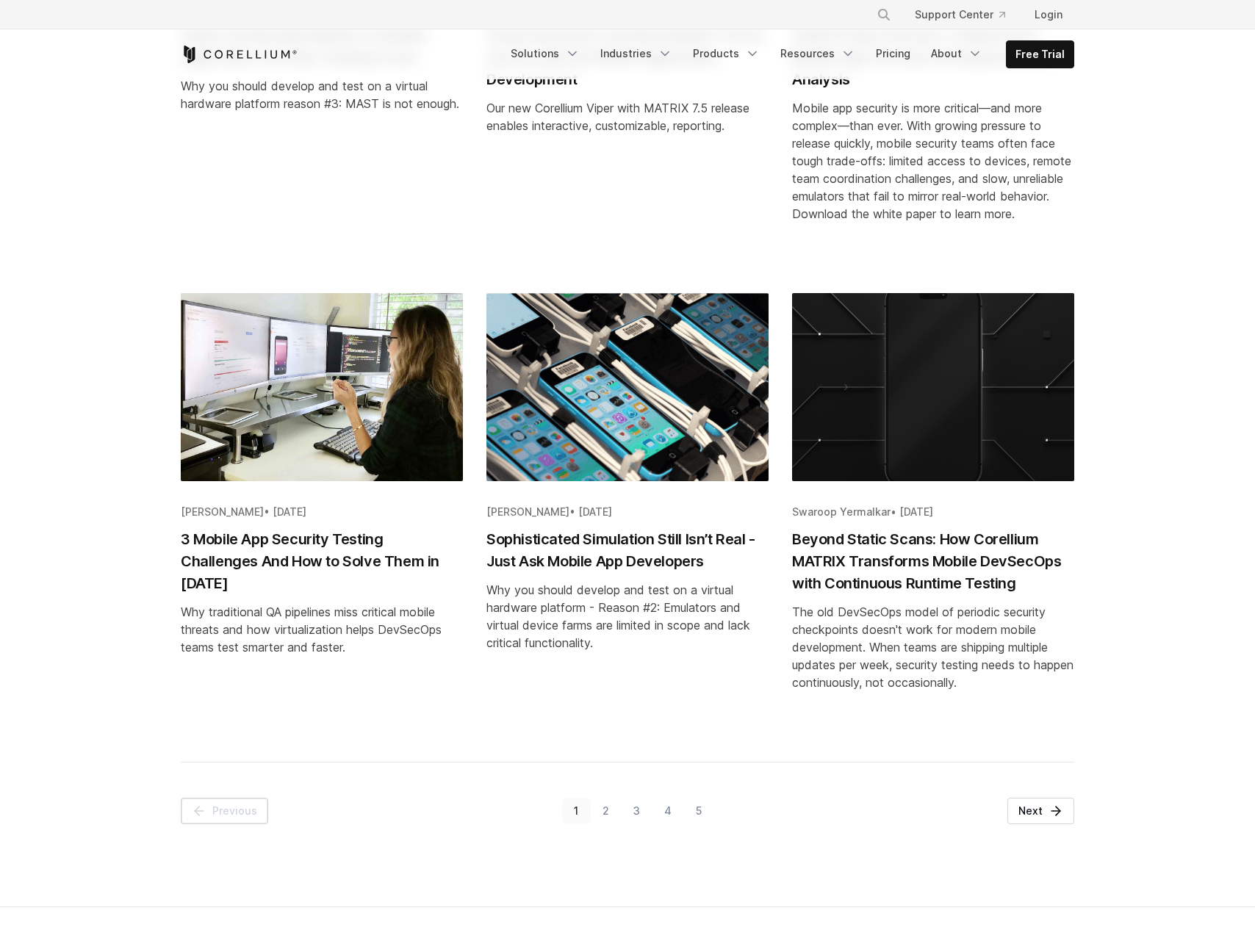
click at [643, 818] on link "3" at bounding box center [637, 812] width 31 height 27
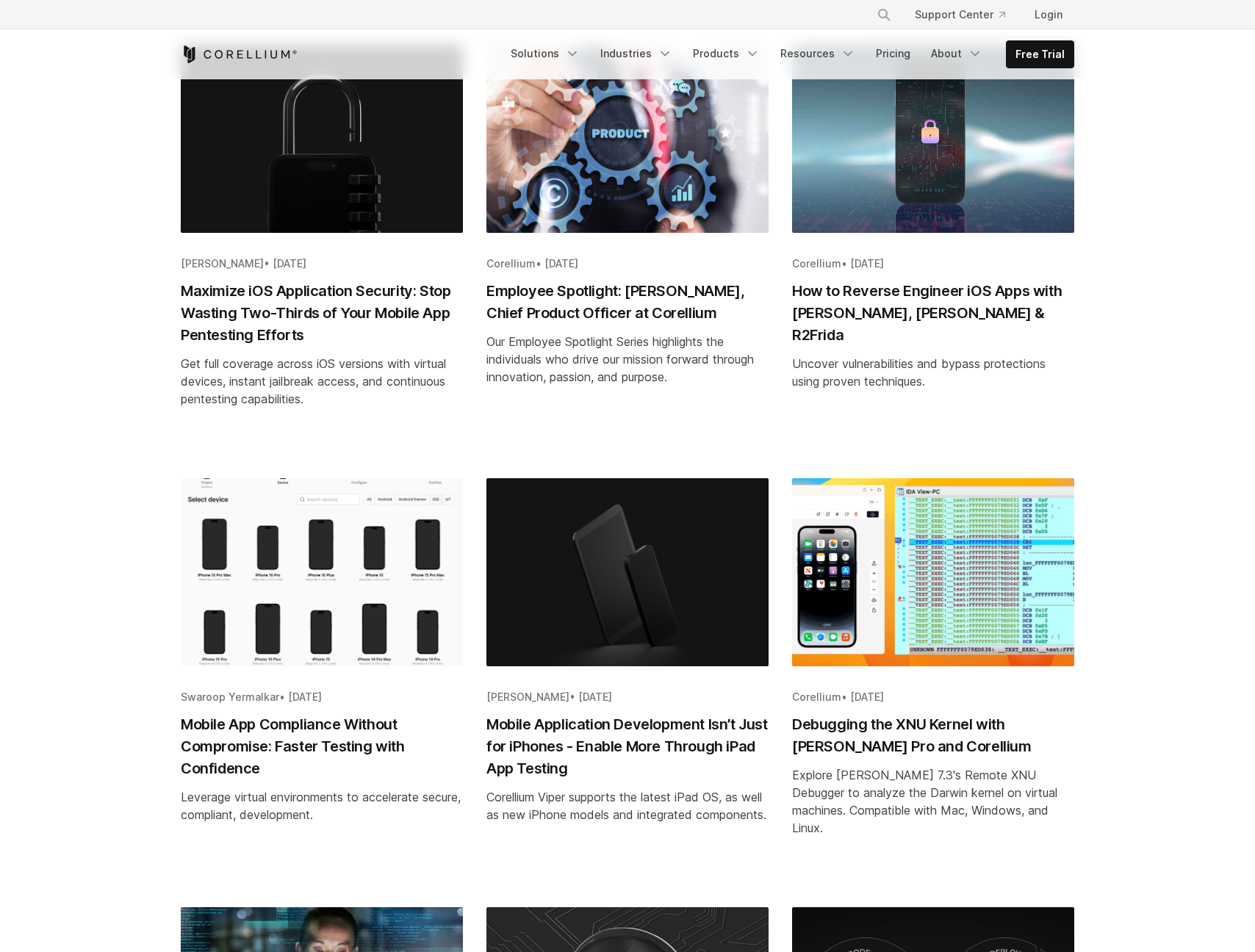
scroll to position [342, 0]
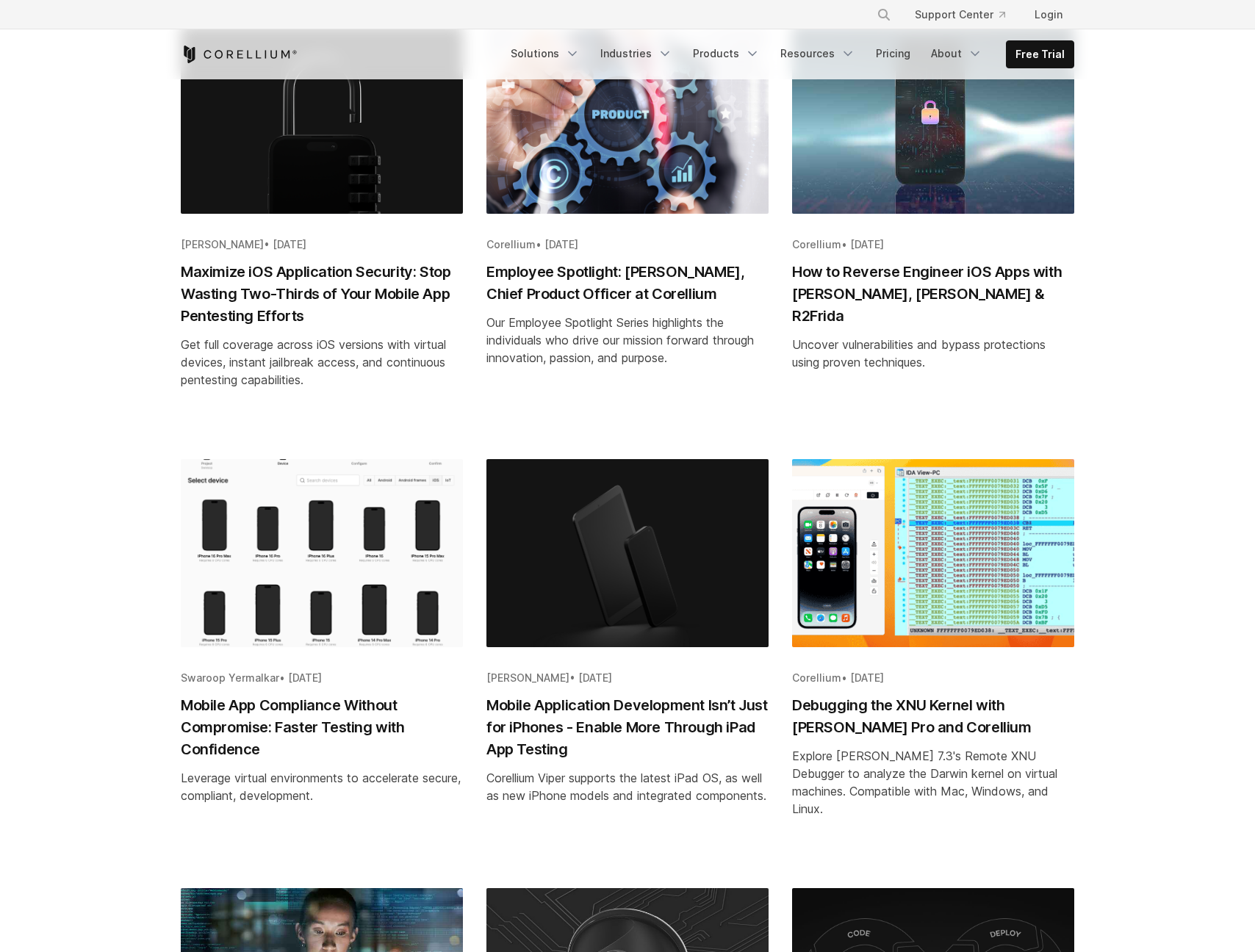
click at [1037, 266] on h2 "How to Reverse Engineer iOS Apps with [PERSON_NAME], [PERSON_NAME] & R2Frida" at bounding box center [932, 293] width 282 height 66
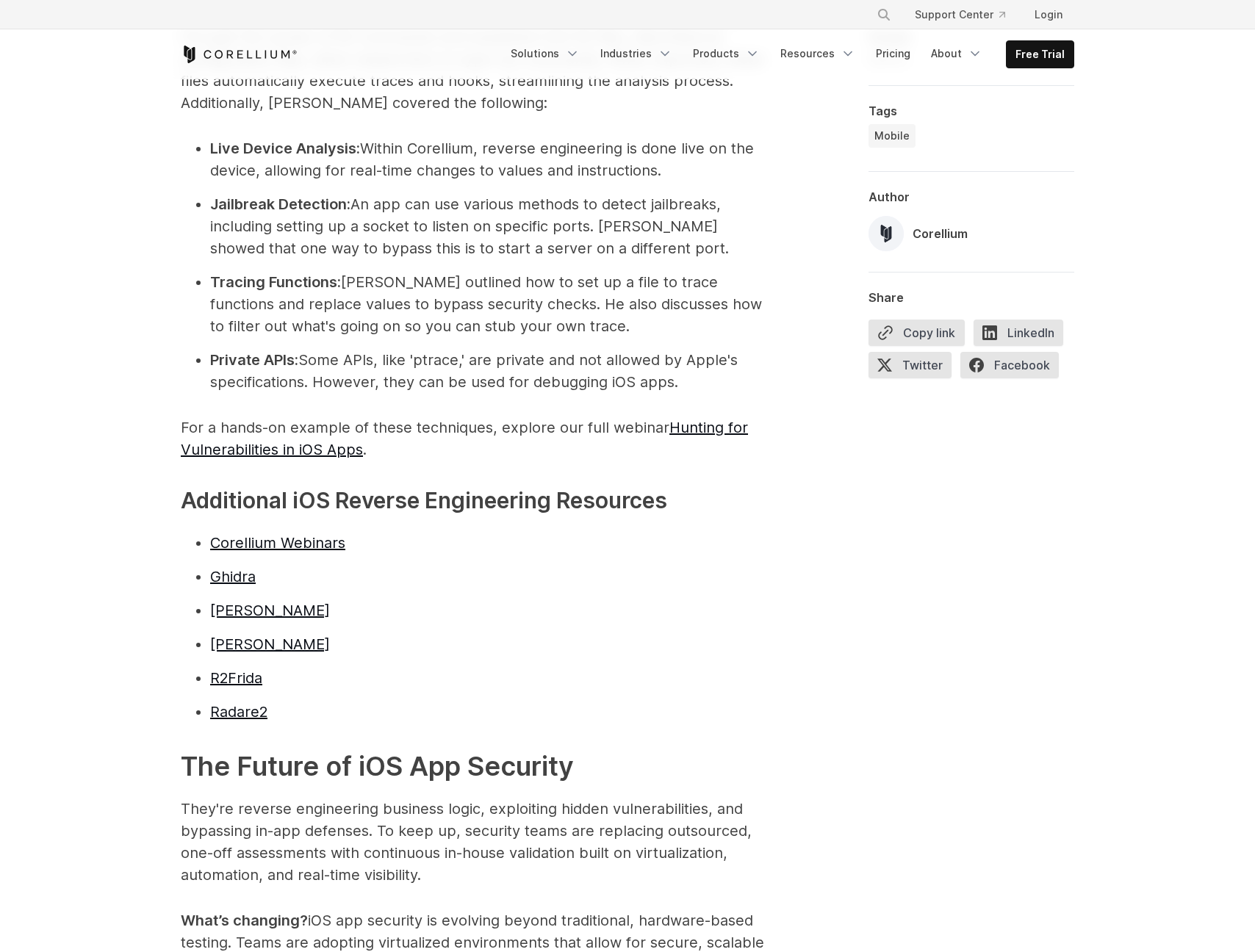
scroll to position [3224, 0]
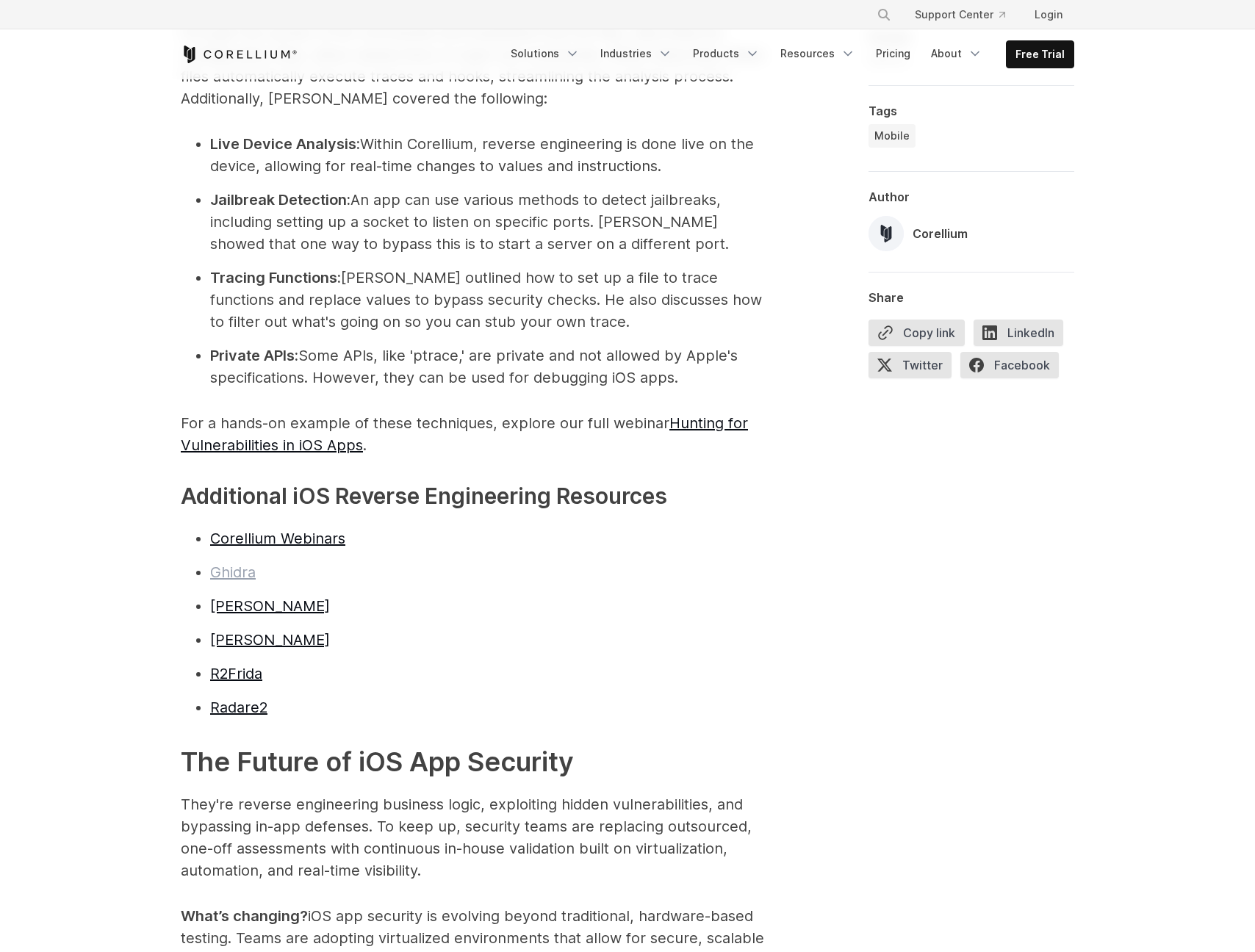
click at [224, 563] on link "Ghidra" at bounding box center [233, 572] width 46 height 17
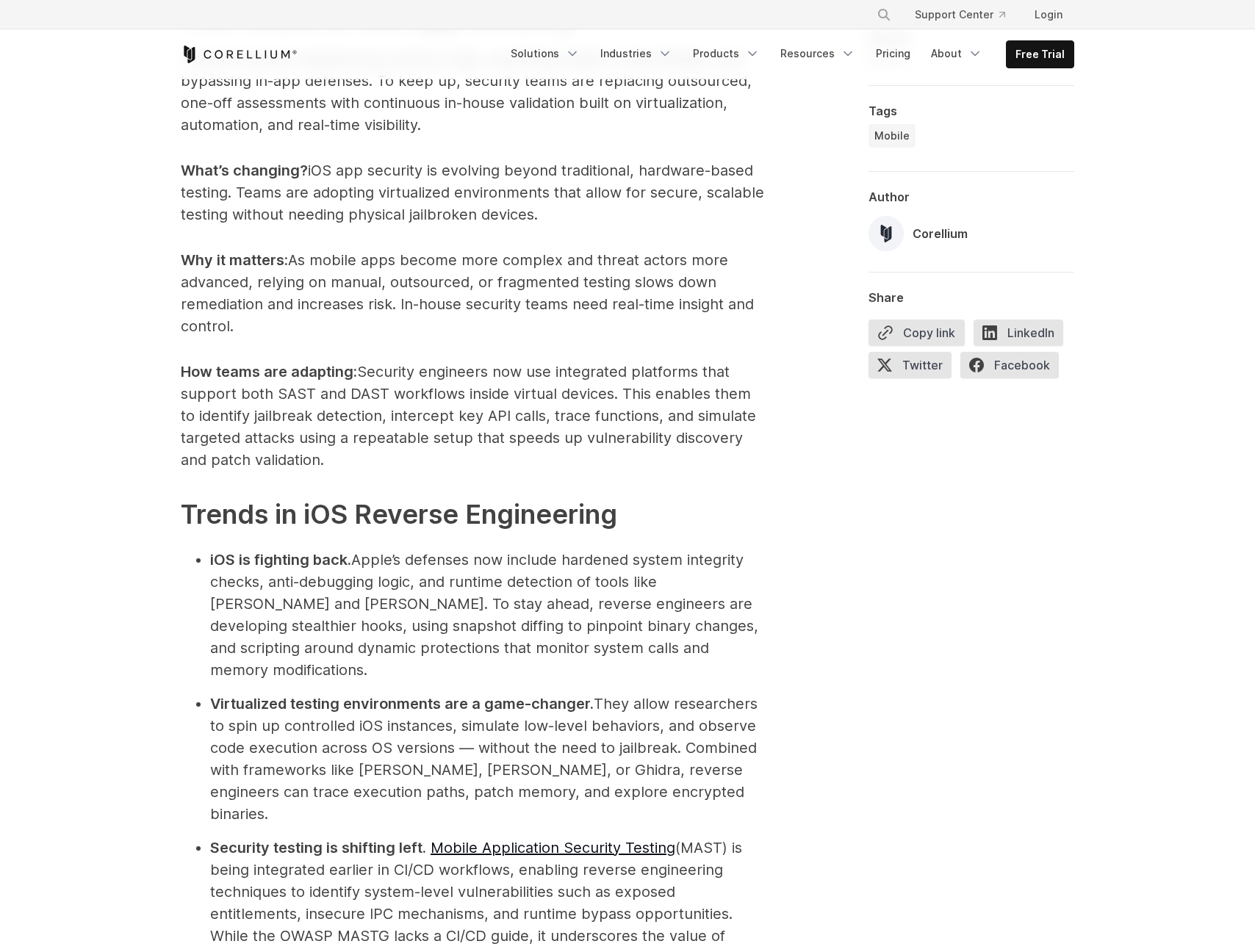
scroll to position [3970, 0]
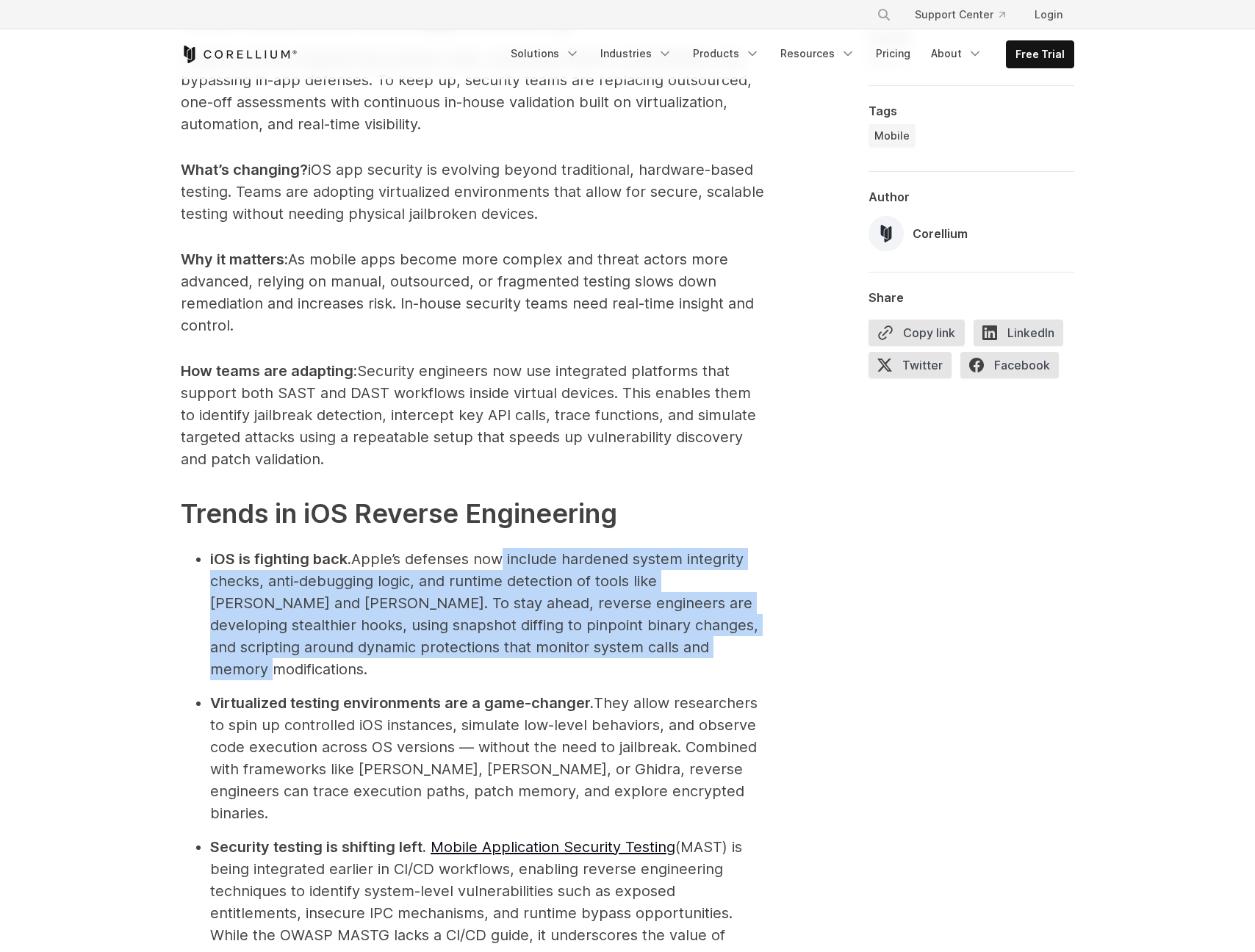
drag, startPoint x: 495, startPoint y: 497, endPoint x: 703, endPoint y: 570, distance: 220.4
click at [703, 570] on li "iOS is fighting back. Apple’s defenses now include hardened system integrity ch…" at bounding box center [489, 614] width 559 height 132
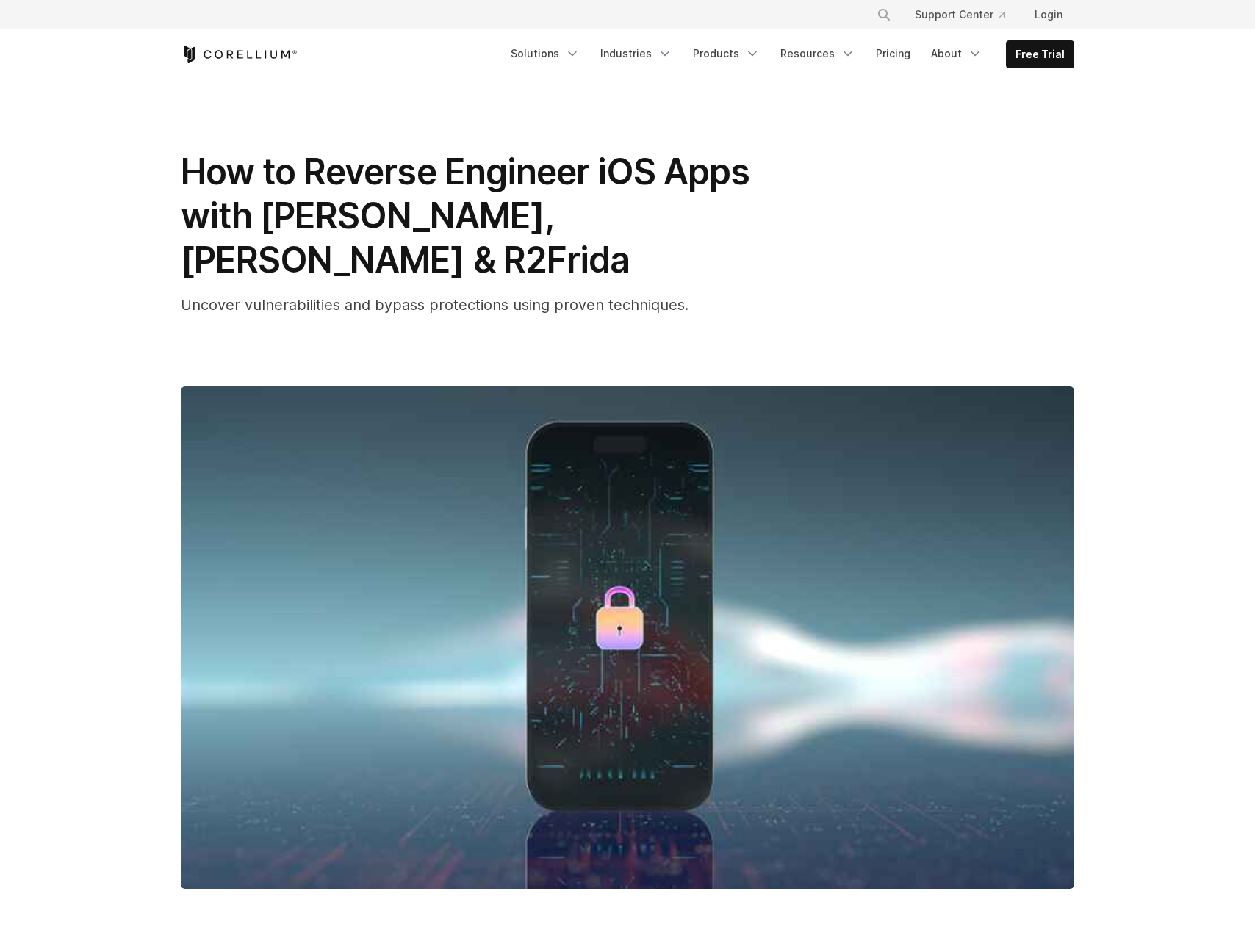
scroll to position [0, 0]
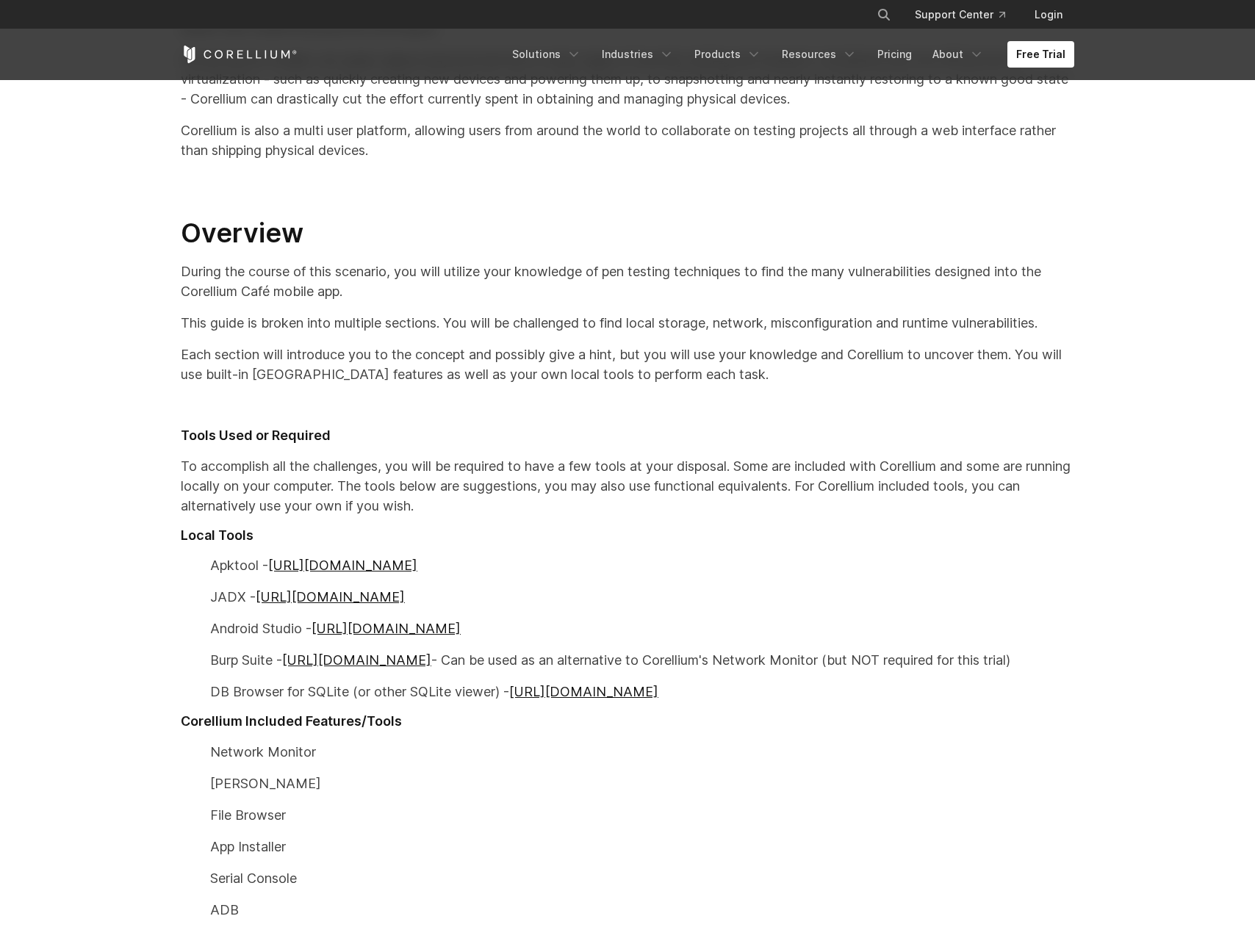
scroll to position [461, 0]
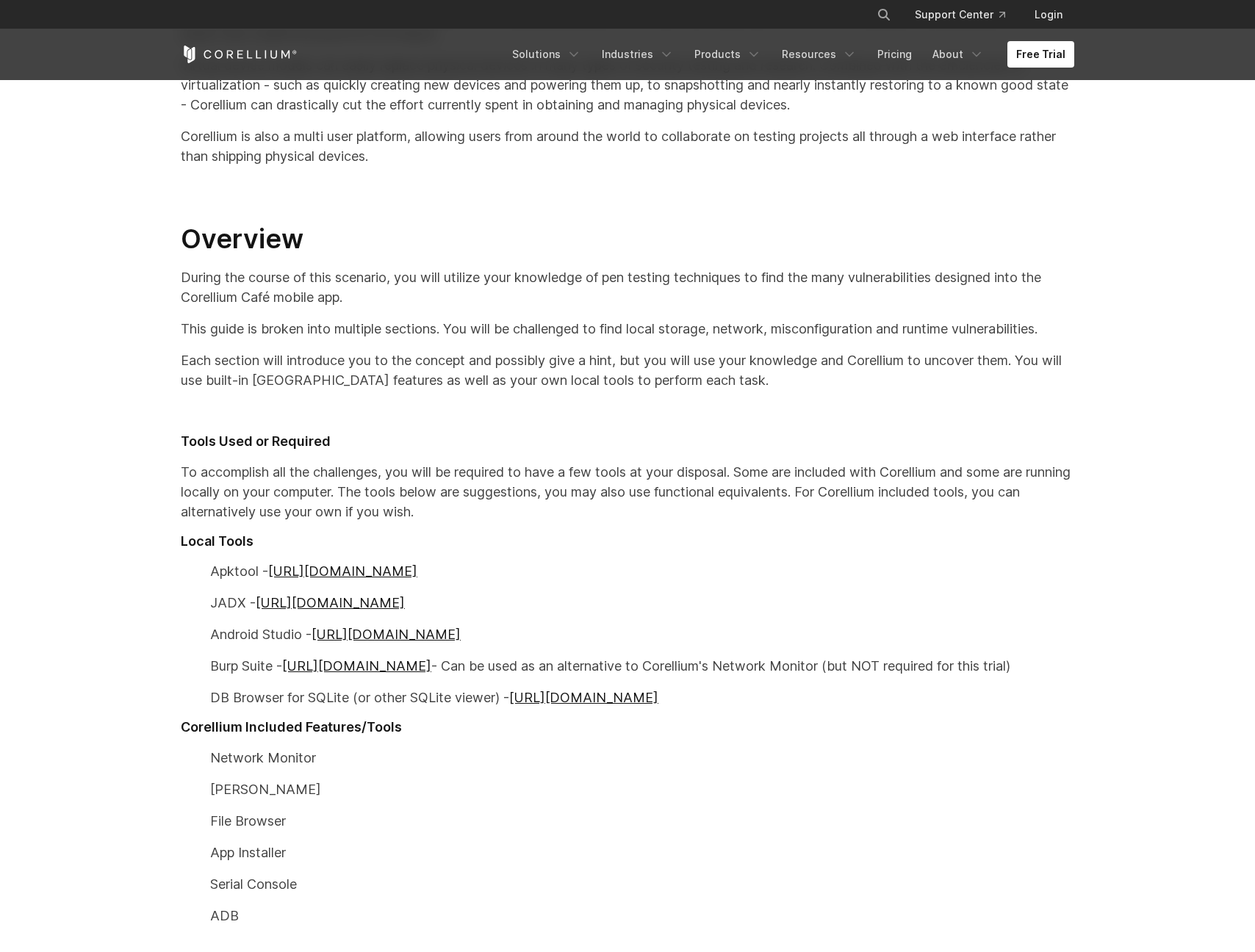
click at [597, 610] on p "JADX - [URL][DOMAIN_NAME]" at bounding box center [628, 603] width 894 height 20
click at [684, 202] on h2 at bounding box center [628, 194] width 894 height 33
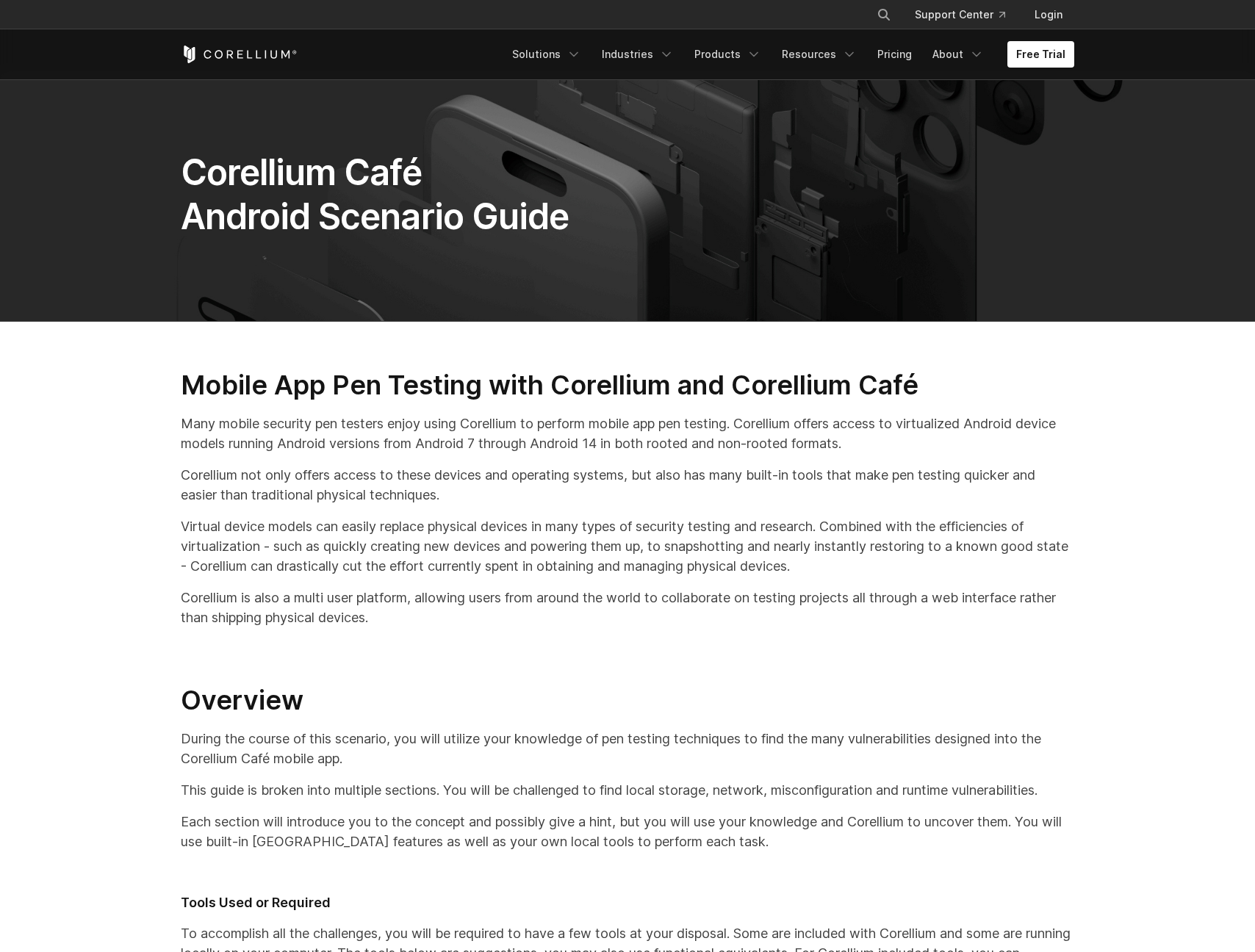
scroll to position [0, 0]
click at [820, 53] on link "Resources" at bounding box center [819, 54] width 93 height 27
